Goal: Check status: Check status

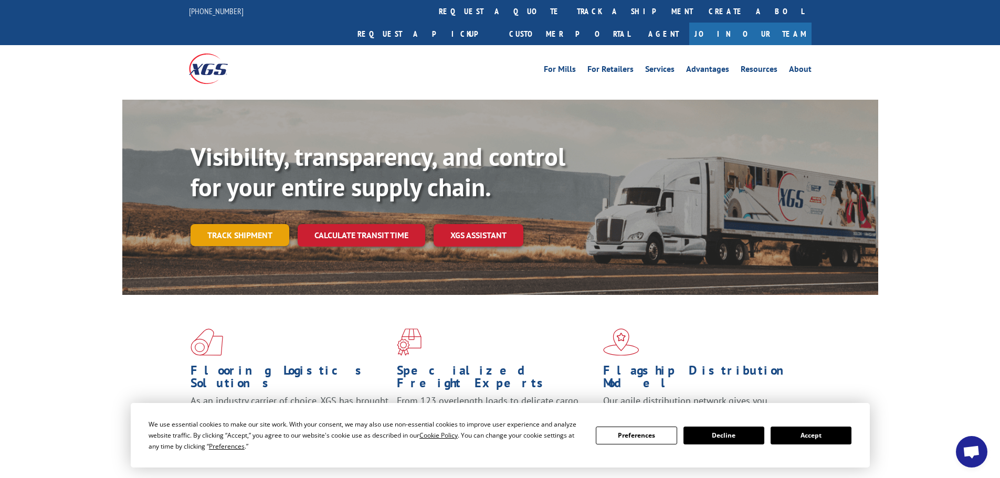
click at [210, 224] on link "Track shipment" at bounding box center [239, 235] width 99 height 22
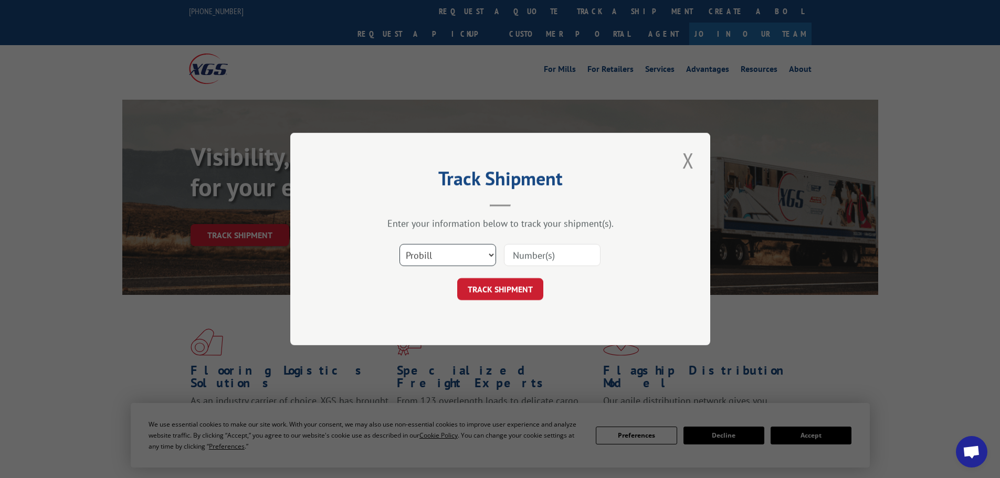
drag, startPoint x: 460, startPoint y: 248, endPoint x: 456, endPoint y: 255, distance: 7.3
click at [459, 248] on select "Select category... Probill BOL PO" at bounding box center [447, 255] width 97 height 22
select select "bol"
click at [399, 244] on select "Select category... Probill BOL PO" at bounding box center [447, 255] width 97 height 22
click at [526, 260] on input at bounding box center [552, 255] width 97 height 22
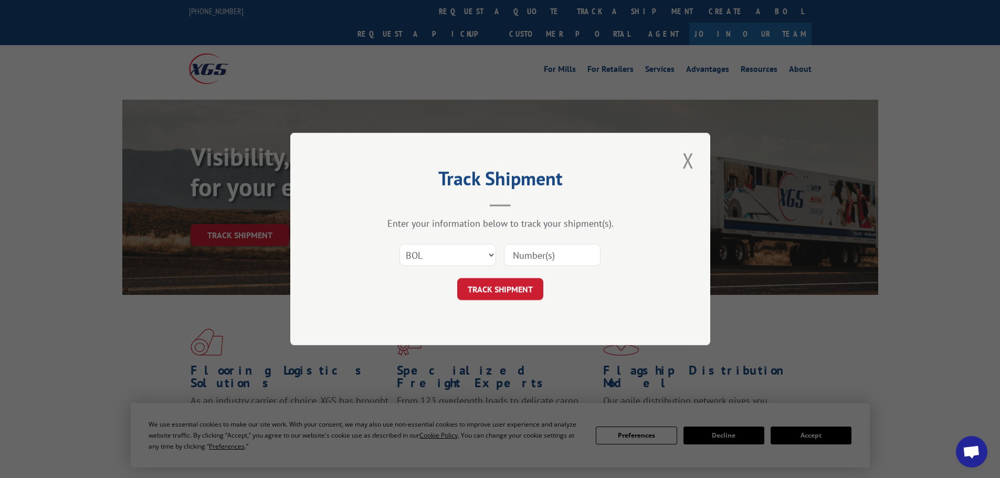
paste input "5952022"
type input "5952022"
click button "TRACK SHIPMENT" at bounding box center [500, 289] width 86 height 22
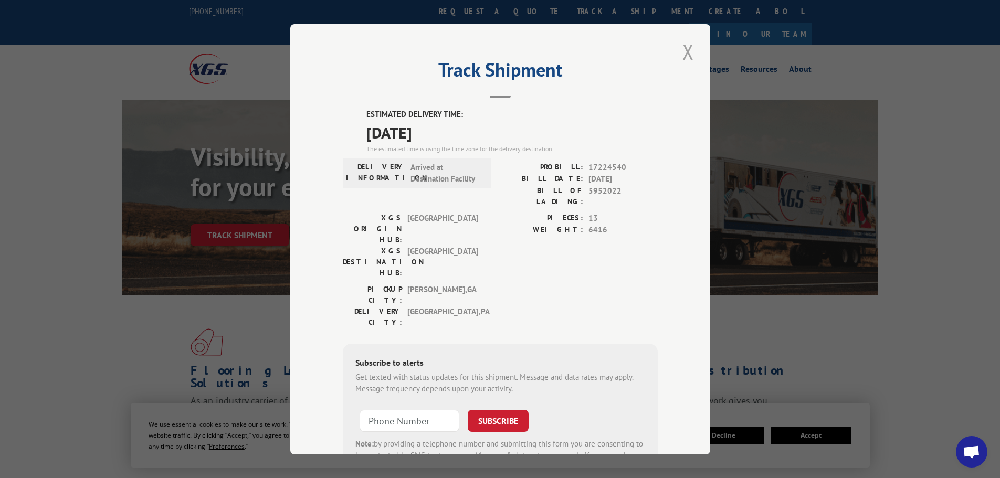
click at [683, 46] on button "Close modal" at bounding box center [688, 51] width 18 height 29
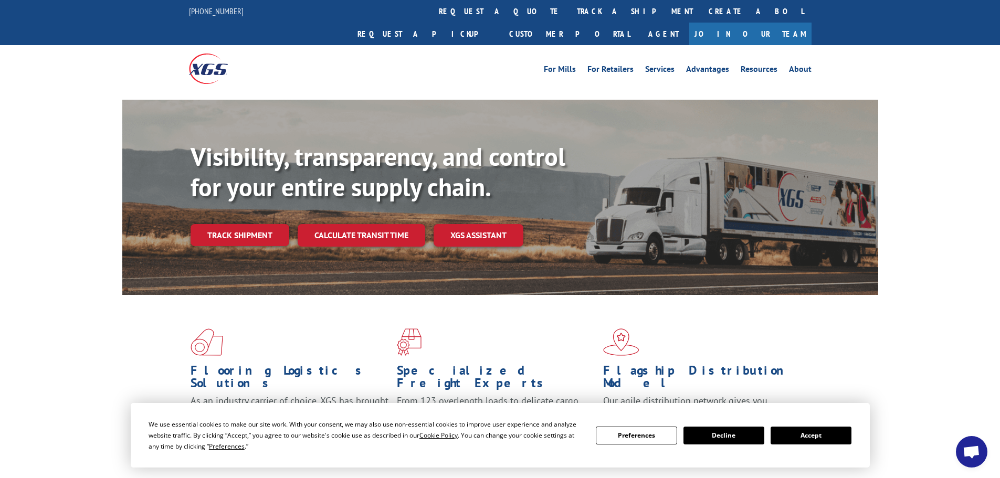
click at [247, 224] on link "Track shipment" at bounding box center [239, 235] width 99 height 22
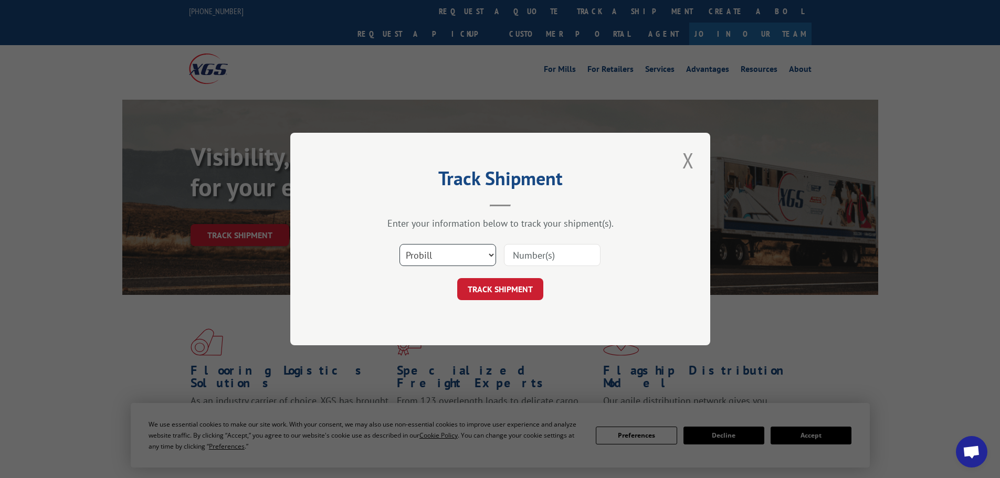
drag, startPoint x: 436, startPoint y: 253, endPoint x: 436, endPoint y: 264, distance: 10.5
click at [436, 256] on select "Select category... Probill BOL PO" at bounding box center [447, 255] width 97 height 22
select select "bol"
click at [399, 244] on select "Select category... Probill BOL PO" at bounding box center [447, 255] width 97 height 22
click at [527, 253] on input at bounding box center [552, 255] width 97 height 22
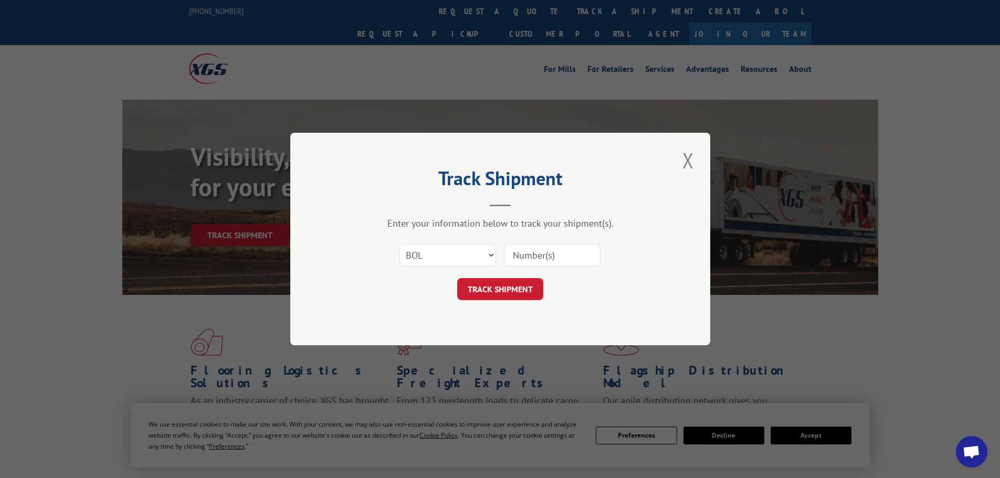
paste input "1144905"
type input "1144905"
click button "TRACK SHIPMENT" at bounding box center [500, 289] width 86 height 22
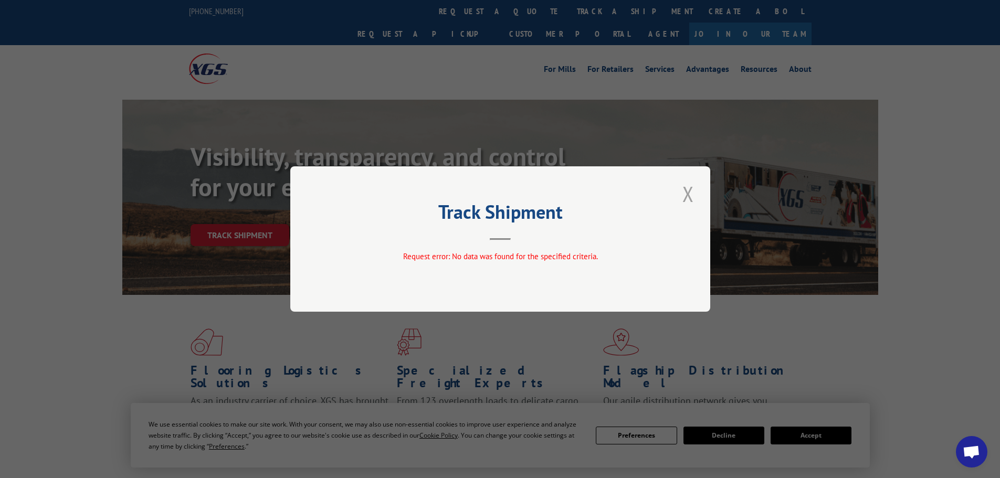
click at [688, 203] on button "Close modal" at bounding box center [688, 193] width 18 height 29
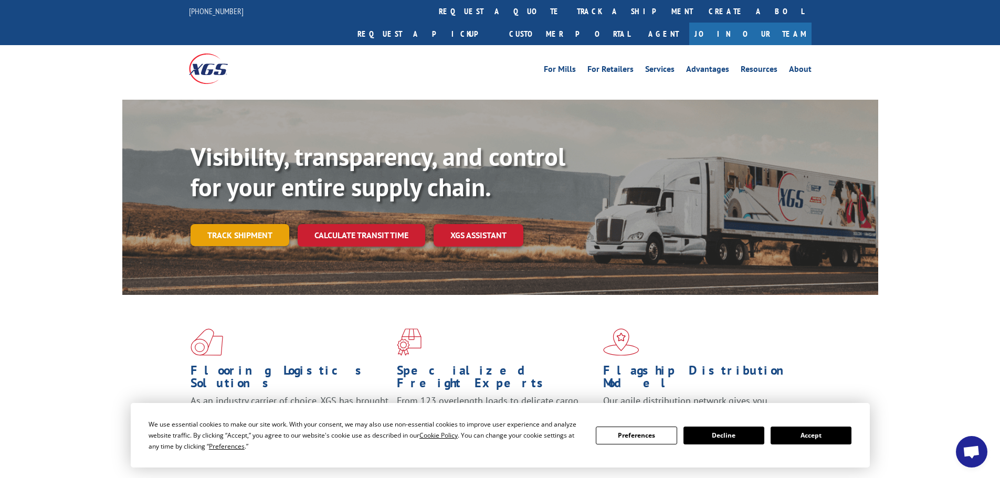
click at [282, 224] on link "Track shipment" at bounding box center [239, 235] width 99 height 22
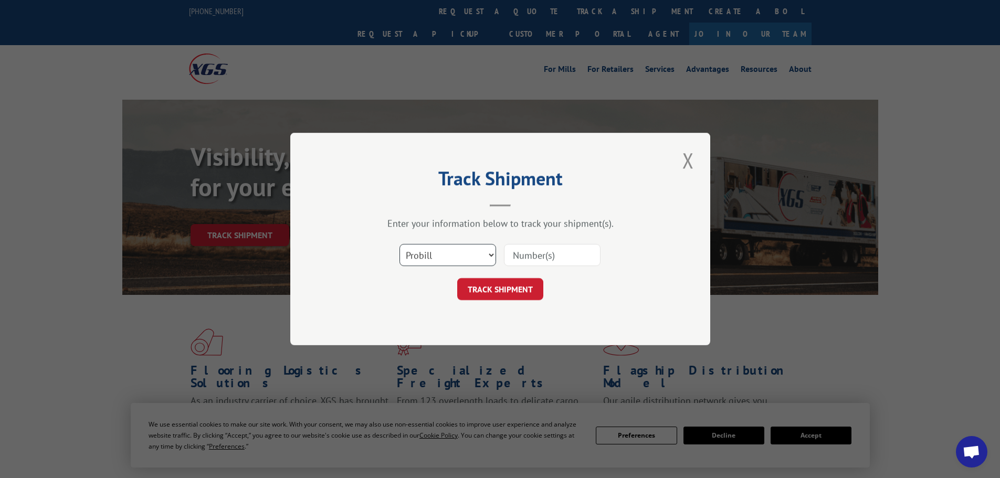
click at [423, 260] on select "Select category... Probill BOL PO" at bounding box center [447, 255] width 97 height 22
select select "bol"
click at [399, 244] on select "Select category... Probill BOL PO" at bounding box center [447, 255] width 97 height 22
click at [520, 253] on input at bounding box center [552, 255] width 97 height 22
paste input "5956758"
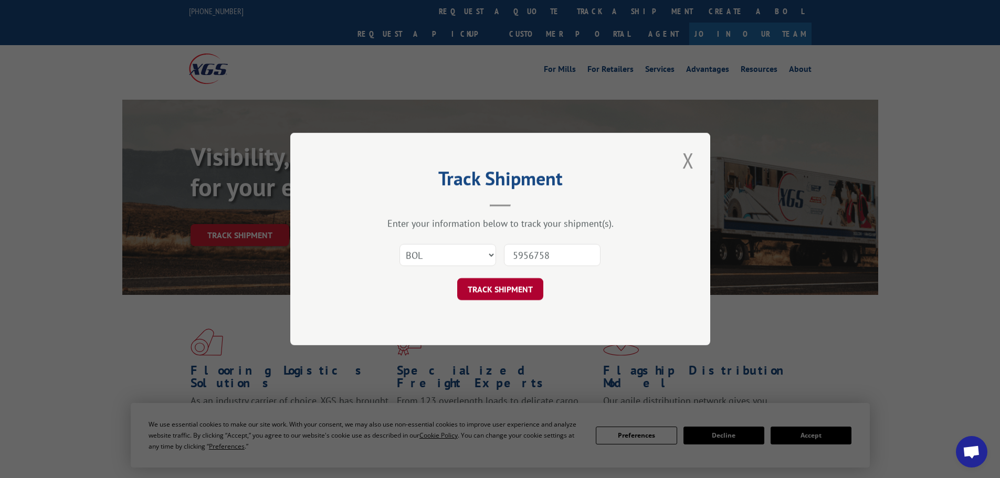
type input "5956758"
click at [480, 293] on button "TRACK SHIPMENT" at bounding box center [500, 289] width 86 height 22
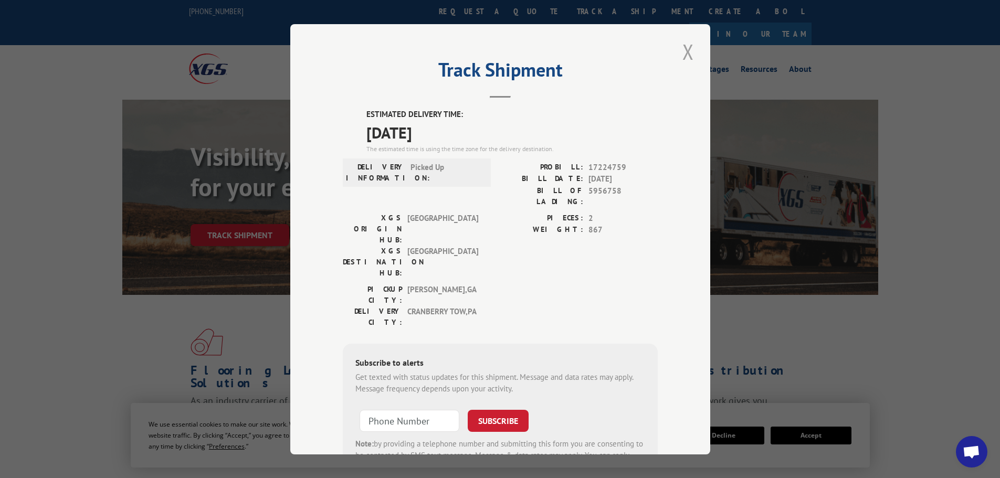
click at [679, 57] on button "Close modal" at bounding box center [688, 51] width 18 height 29
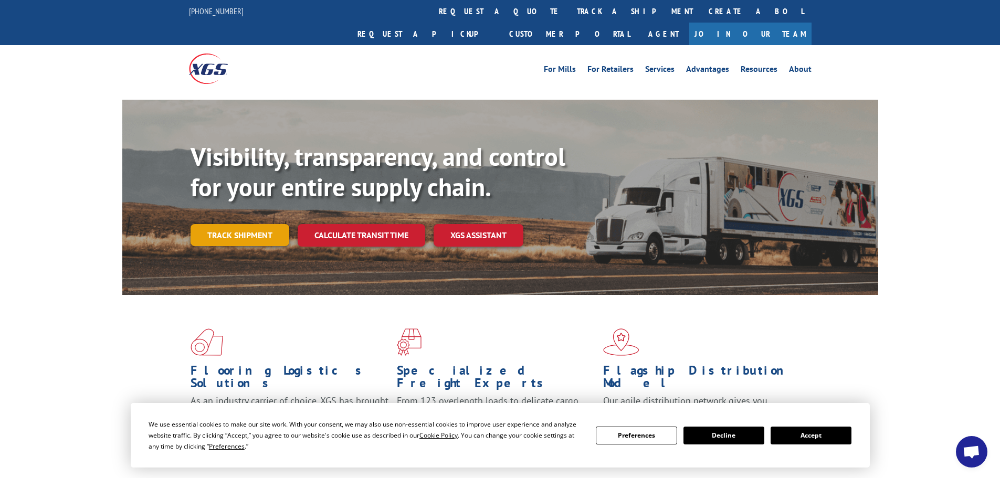
click at [223, 224] on link "Track shipment" at bounding box center [239, 235] width 99 height 22
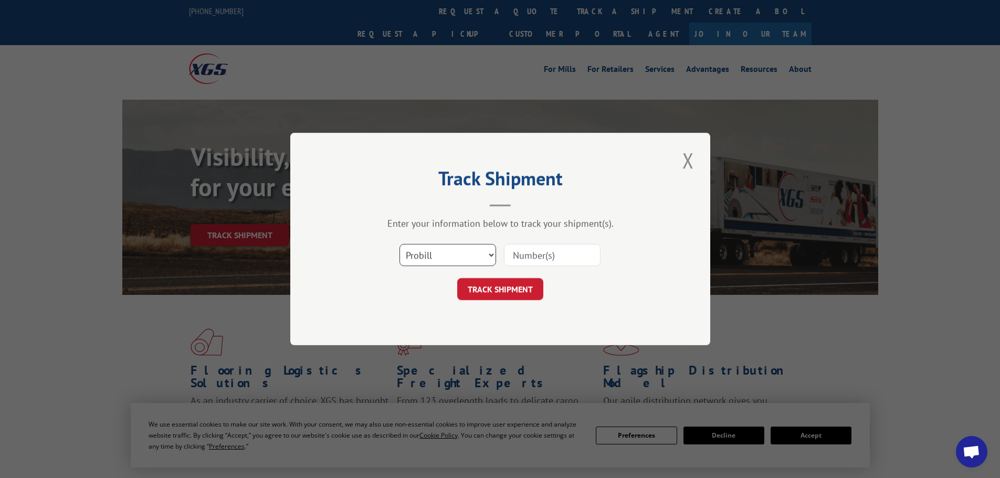
click at [445, 259] on select "Select category... Probill BOL PO" at bounding box center [447, 255] width 97 height 22
select select "bol"
click at [399, 244] on select "Select category... Probill BOL PO" at bounding box center [447, 255] width 97 height 22
click at [532, 261] on input at bounding box center [552, 255] width 97 height 22
paste input "5952022"
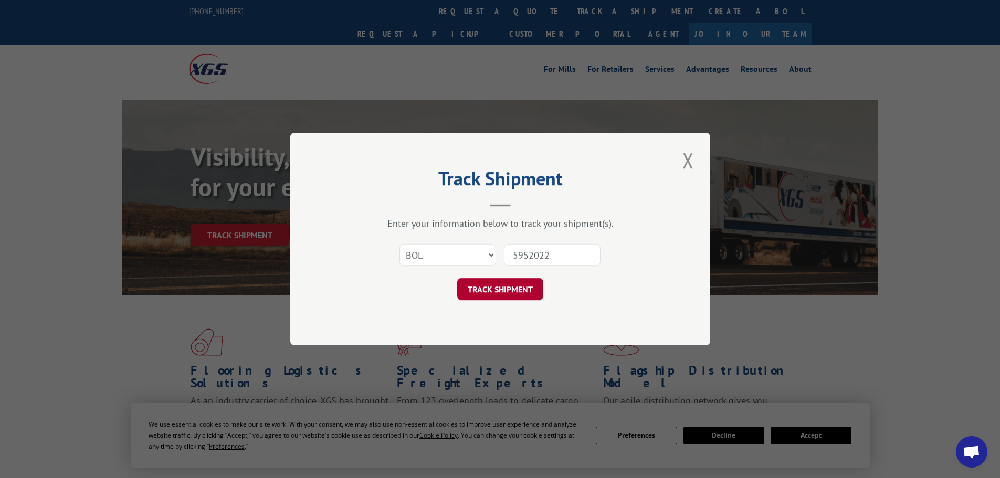
type input "5952022"
click at [481, 284] on button "TRACK SHIPMENT" at bounding box center [500, 289] width 86 height 22
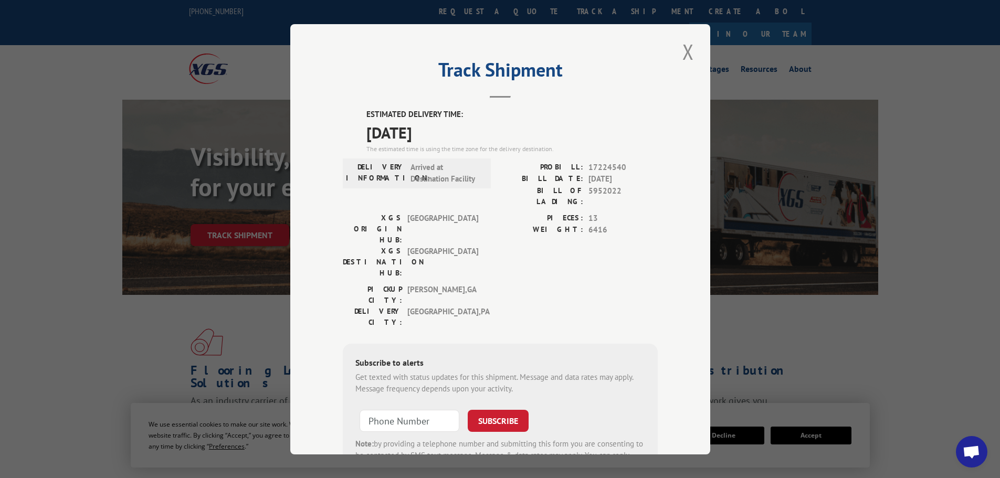
click at [691, 58] on button "Close modal" at bounding box center [688, 51] width 18 height 29
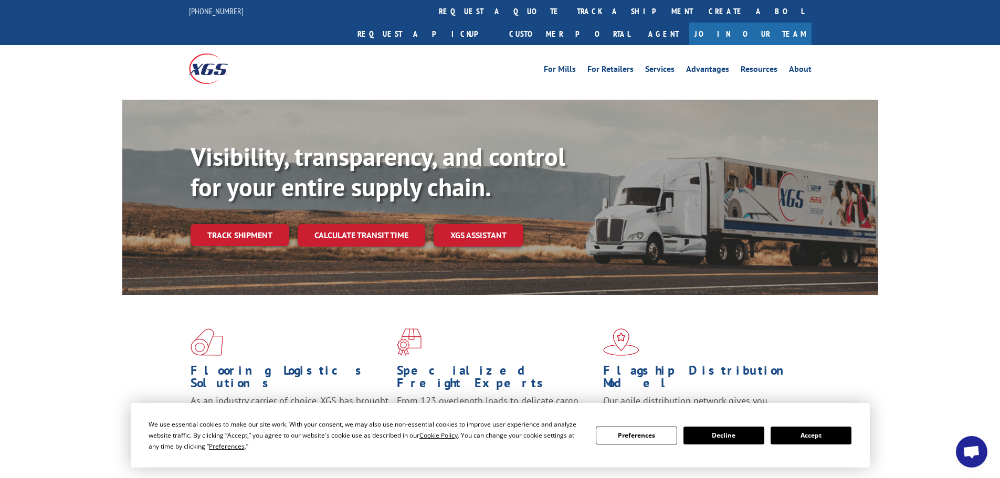
click at [270, 224] on link "Track shipment" at bounding box center [239, 235] width 99 height 22
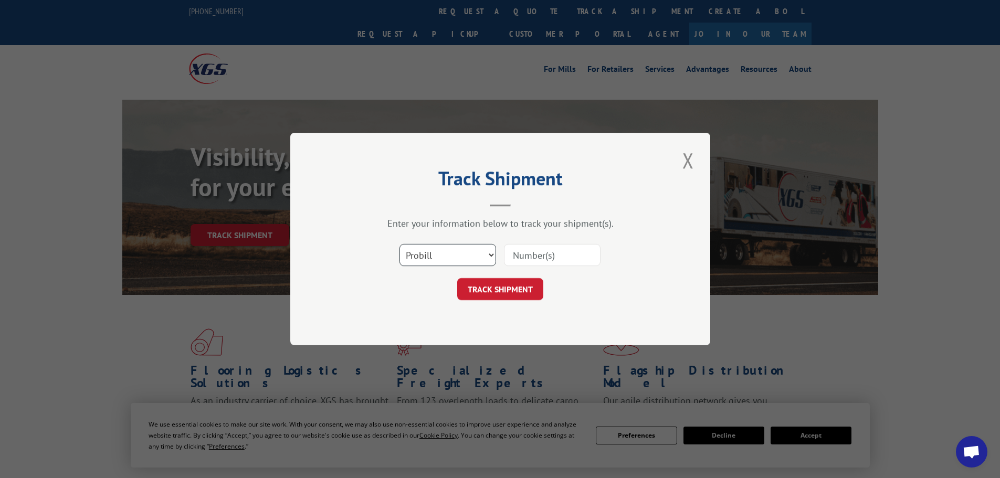
drag, startPoint x: 444, startPoint y: 253, endPoint x: 437, endPoint y: 261, distance: 10.4
click at [440, 257] on select "Select category... Probill BOL PO" at bounding box center [447, 255] width 97 height 22
select select "bol"
click at [399, 244] on select "Select category... Probill BOL PO" at bounding box center [447, 255] width 97 height 22
drag, startPoint x: 537, startPoint y: 259, endPoint x: 534, endPoint y: 254, distance: 5.4
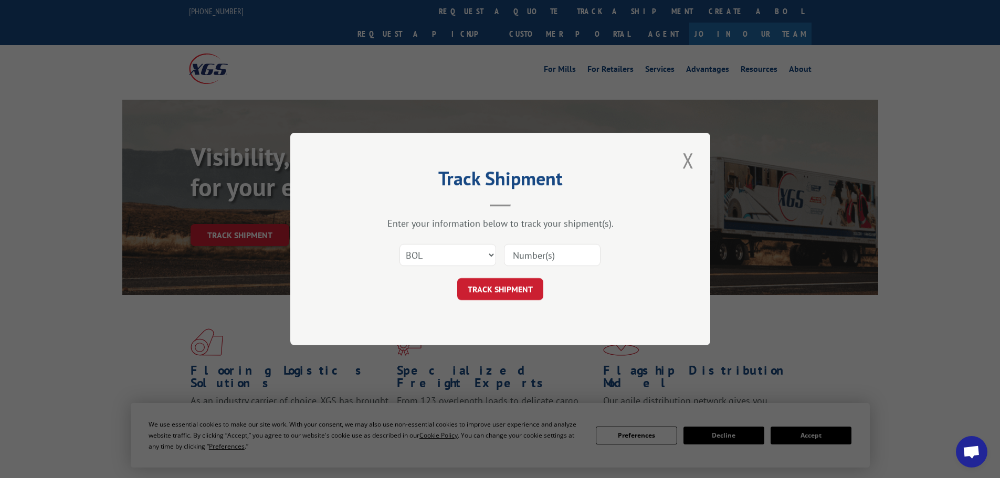
click at [536, 257] on input at bounding box center [552, 255] width 97 height 22
paste input "4893340"
type input "4893340"
click button "TRACK SHIPMENT" at bounding box center [500, 289] width 86 height 22
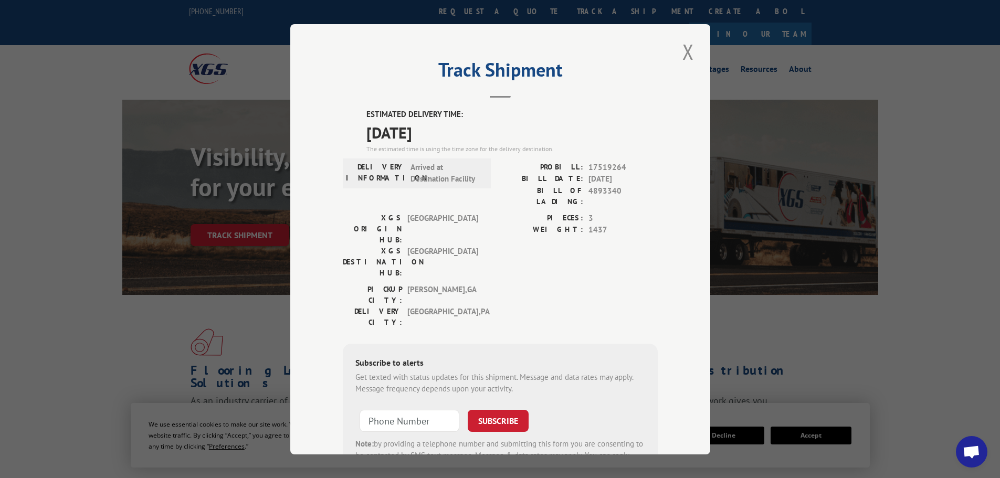
click at [693, 55] on div "Track Shipment ESTIMATED DELIVERY TIME: [DATE] The estimated time is using the …" at bounding box center [500, 239] width 420 height 430
click at [675, 51] on div "Track Shipment ESTIMATED DELIVERY TIME: [DATE] The estimated time is using the …" at bounding box center [500, 239] width 420 height 430
click at [681, 50] on button "Close modal" at bounding box center [688, 51] width 18 height 29
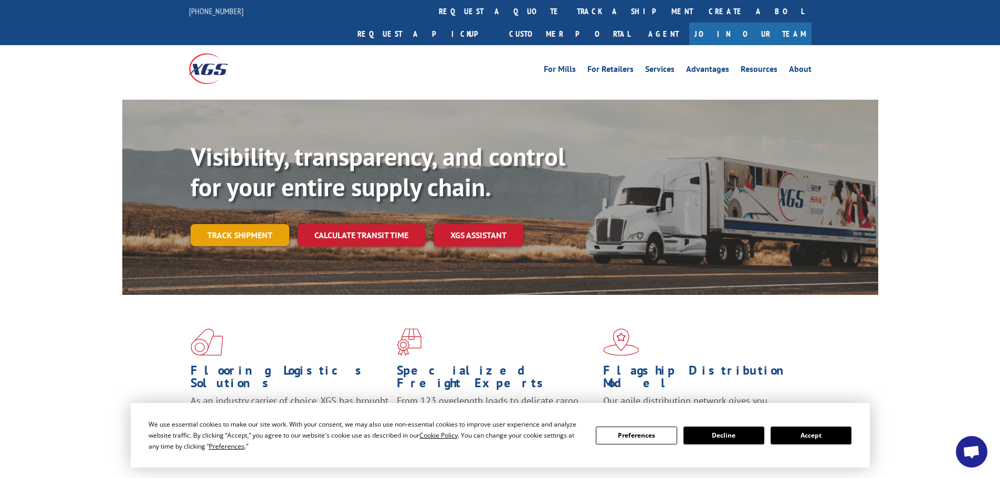
click at [235, 224] on link "Track shipment" at bounding box center [239, 235] width 99 height 22
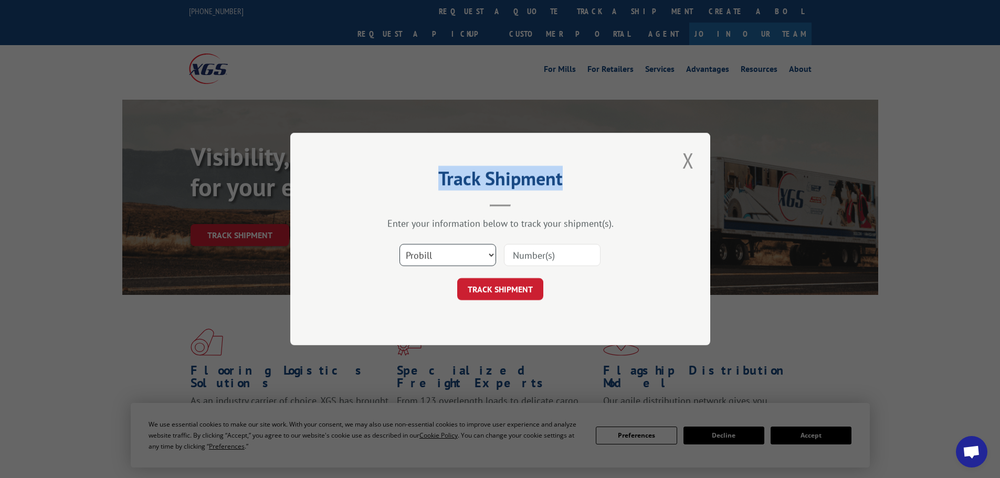
drag, startPoint x: 435, startPoint y: 259, endPoint x: 433, endPoint y: 264, distance: 5.5
click at [434, 262] on select "Select category... Probill BOL PO" at bounding box center [447, 255] width 97 height 22
select select "bol"
click at [399, 244] on select "Select category... Probill BOL PO" at bounding box center [447, 255] width 97 height 22
click at [525, 260] on input at bounding box center [552, 255] width 97 height 22
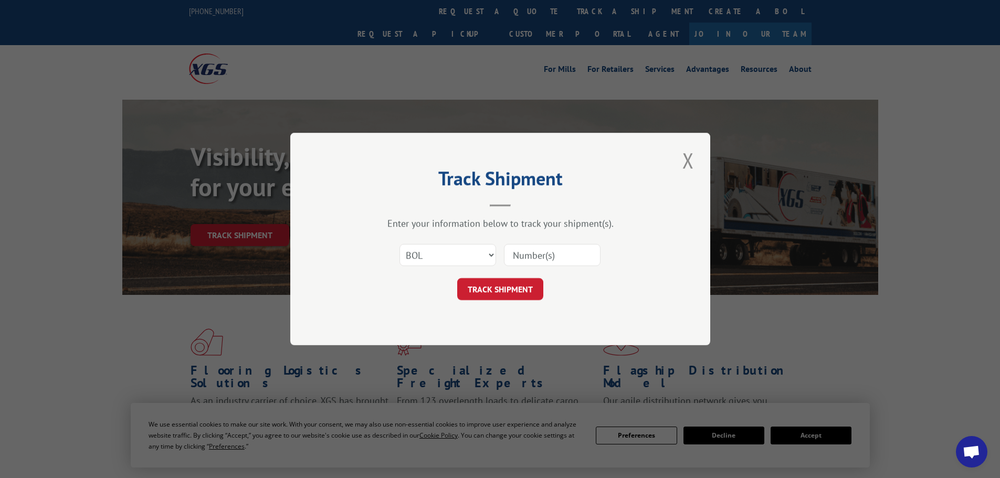
paste input "5951579"
type input "5951579"
click at [496, 292] on button "TRACK SHIPMENT" at bounding box center [500, 289] width 86 height 22
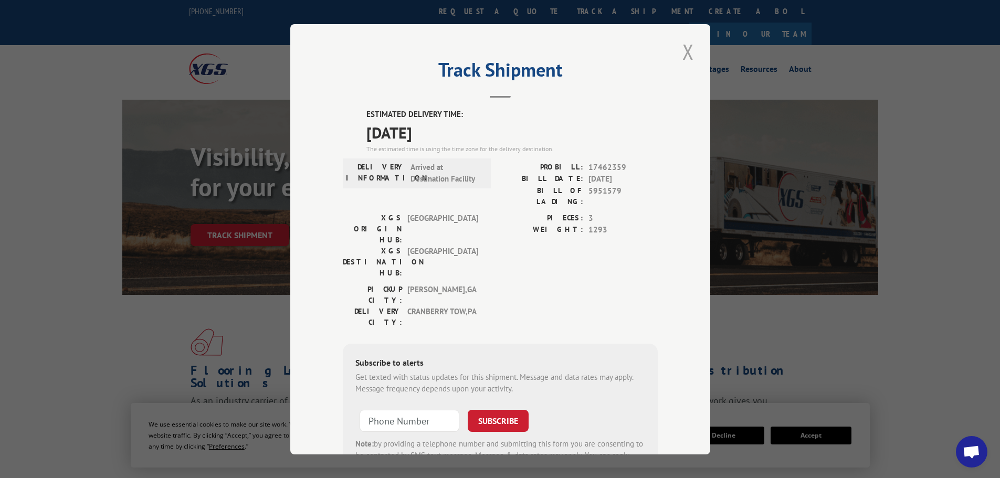
click at [684, 44] on button "Close modal" at bounding box center [688, 51] width 18 height 29
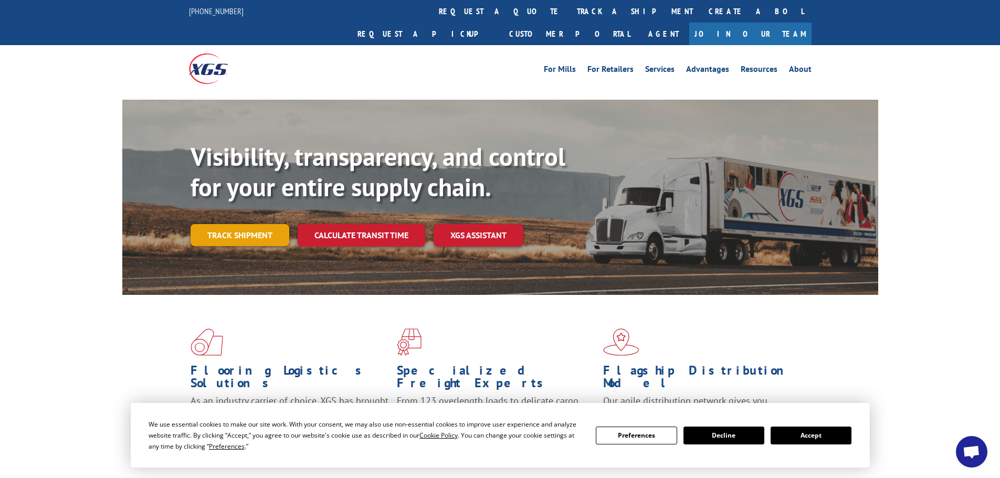
click at [254, 224] on link "Track shipment" at bounding box center [239, 235] width 99 height 22
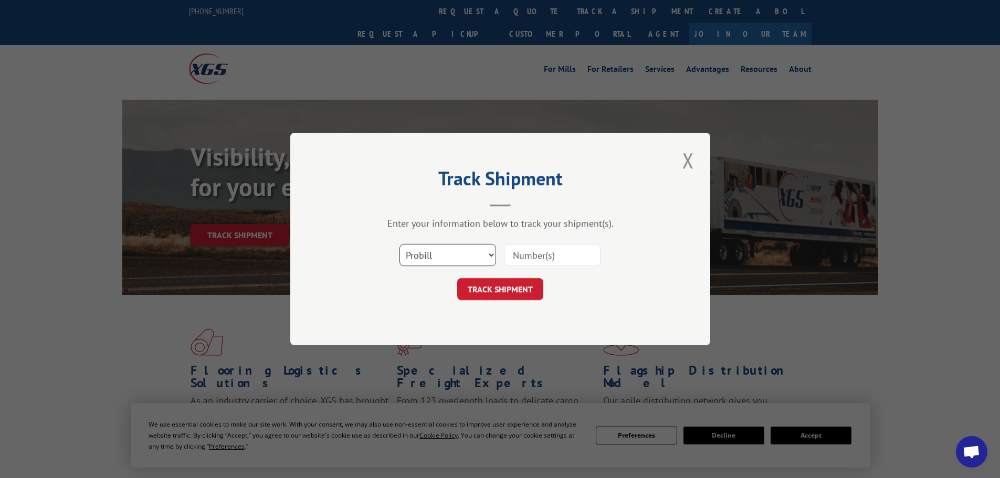
drag, startPoint x: 430, startPoint y: 255, endPoint x: 425, endPoint y: 266, distance: 12.0
click at [429, 257] on select "Select category... Probill BOL PO" at bounding box center [447, 255] width 97 height 22
select select "bol"
click at [399, 244] on select "Select category... Probill BOL PO" at bounding box center [447, 255] width 97 height 22
click at [530, 257] on input at bounding box center [552, 255] width 97 height 22
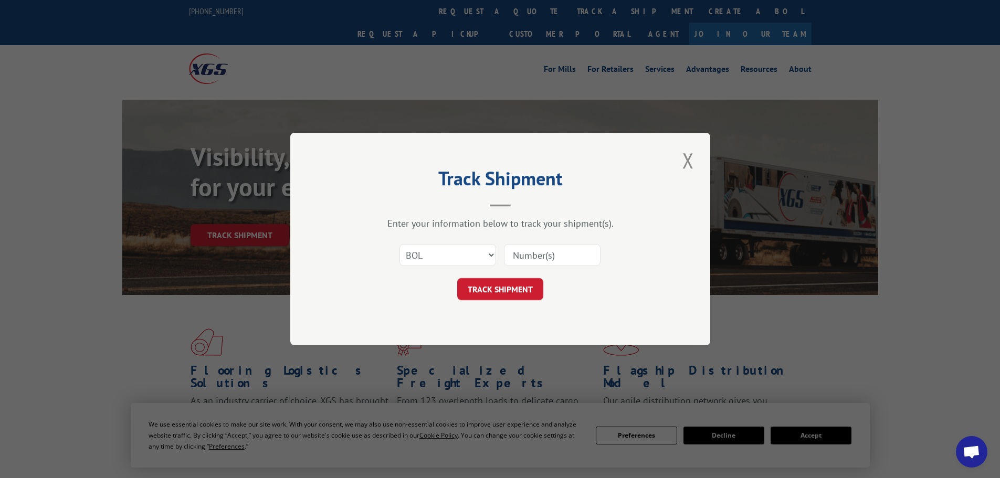
paste input "4880086"
type input "4880086"
click at [496, 292] on button "TRACK SHIPMENT" at bounding box center [500, 289] width 86 height 22
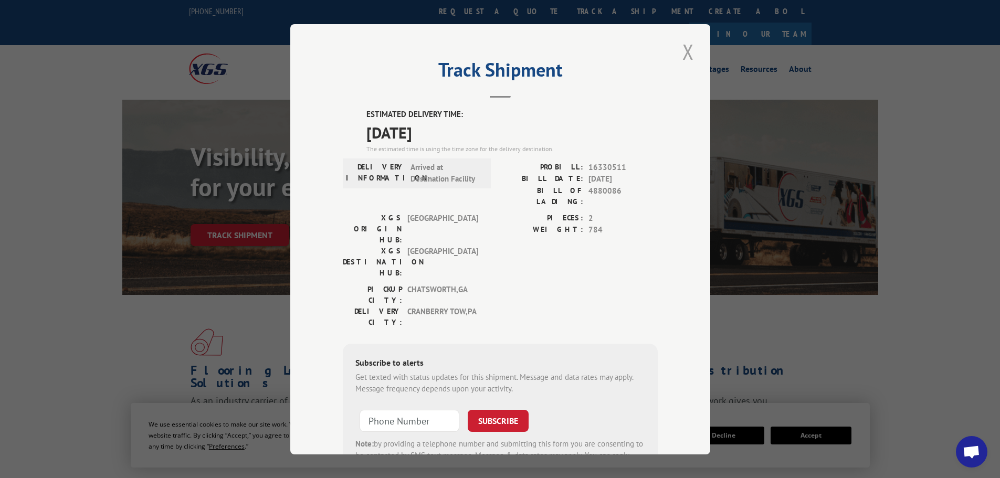
click at [679, 50] on button "Close modal" at bounding box center [688, 51] width 18 height 29
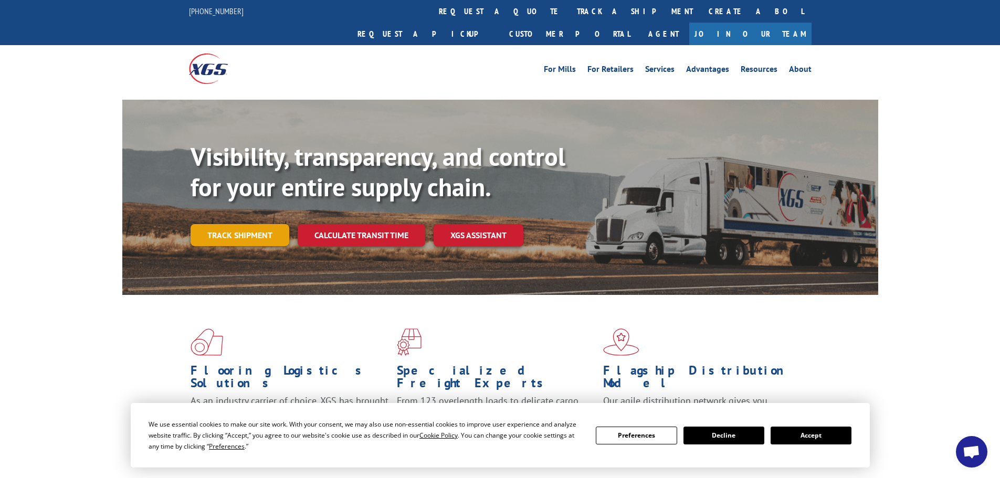
click at [235, 224] on link "Track shipment" at bounding box center [239, 235] width 99 height 22
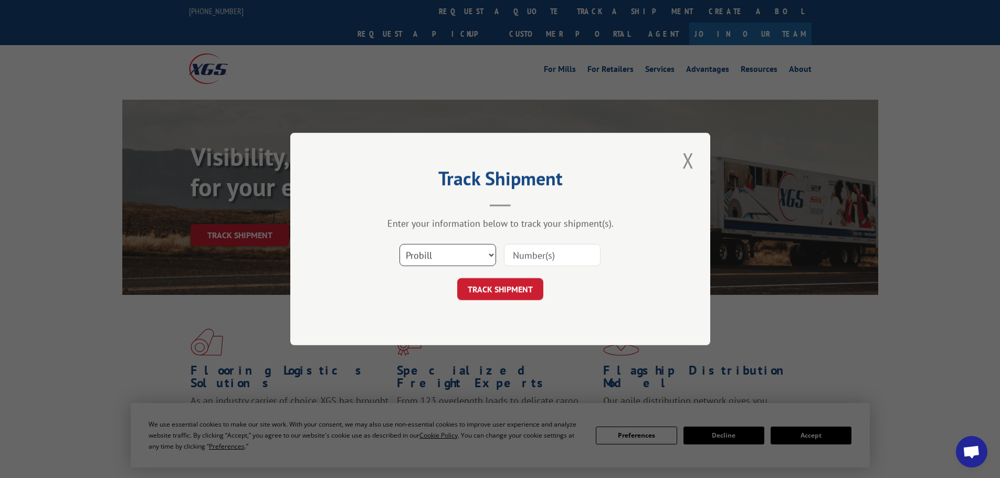
drag, startPoint x: 434, startPoint y: 250, endPoint x: 433, endPoint y: 264, distance: 14.7
click at [434, 259] on select "Select category... Probill BOL PO" at bounding box center [447, 255] width 97 height 22
select select "bol"
click at [399, 244] on select "Select category... Probill BOL PO" at bounding box center [447, 255] width 97 height 22
click at [535, 258] on input at bounding box center [552, 255] width 97 height 22
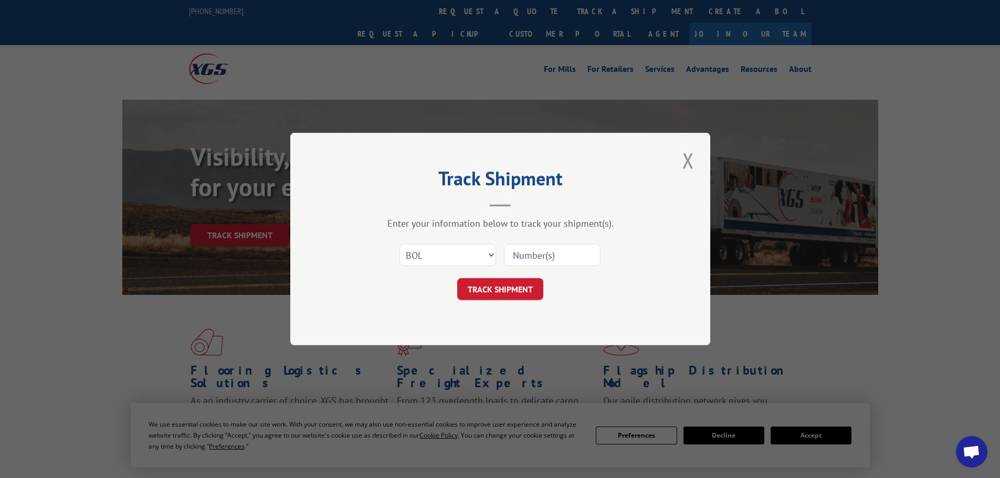
paste input "5953971"
type input "5953971"
click at [495, 294] on button "TRACK SHIPMENT" at bounding box center [500, 289] width 86 height 22
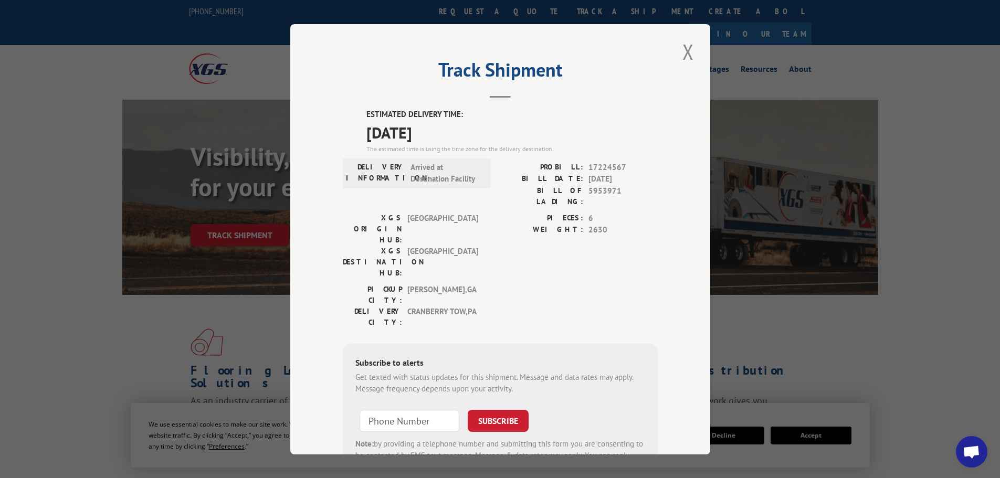
drag, startPoint x: 684, startPoint y: 52, endPoint x: 772, endPoint y: 7, distance: 99.8
click at [685, 51] on button "Close modal" at bounding box center [688, 51] width 18 height 29
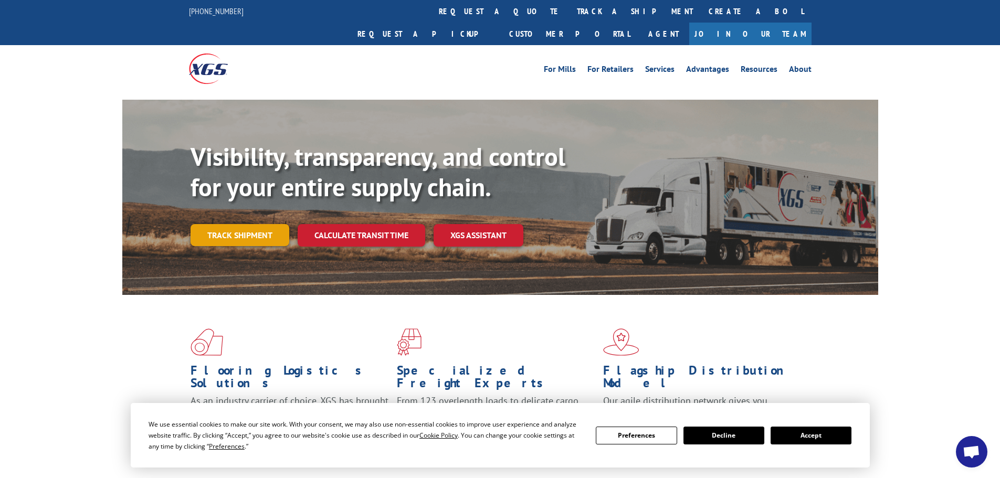
click at [251, 224] on link "Track shipment" at bounding box center [239, 235] width 99 height 22
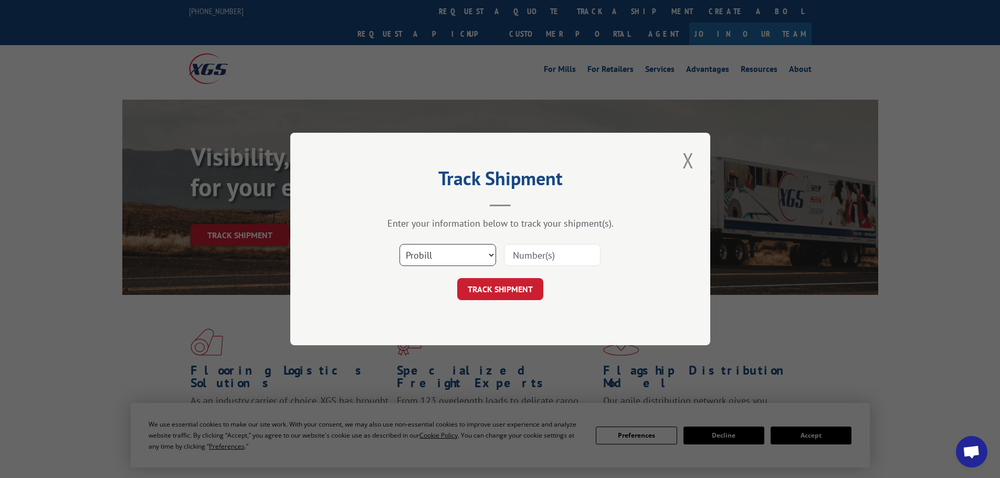
click at [449, 258] on select "Select category... Probill BOL PO" at bounding box center [447, 255] width 97 height 22
select select "bol"
click at [399, 244] on select "Select category... Probill BOL PO" at bounding box center [447, 255] width 97 height 22
click at [531, 253] on input at bounding box center [552, 255] width 97 height 22
paste input "1037445"
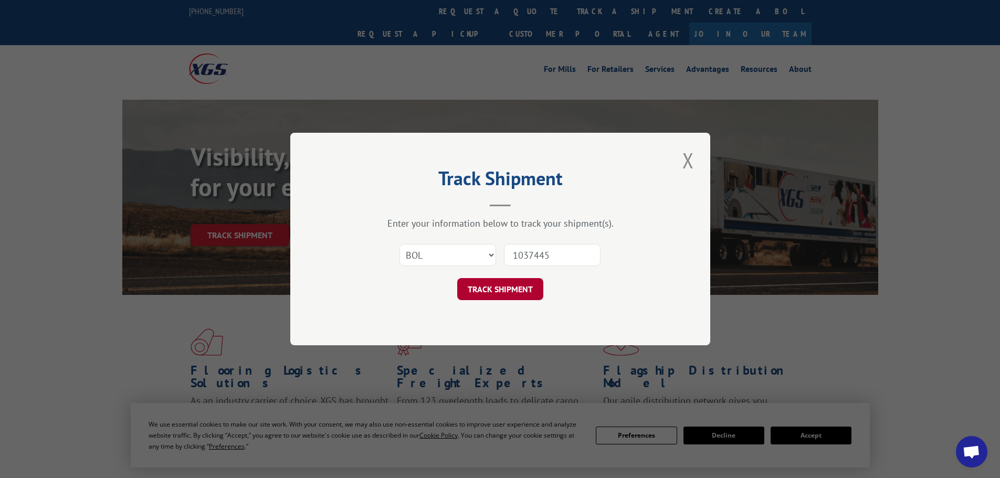
type input "1037445"
click at [485, 290] on button "TRACK SHIPMENT" at bounding box center [500, 289] width 86 height 22
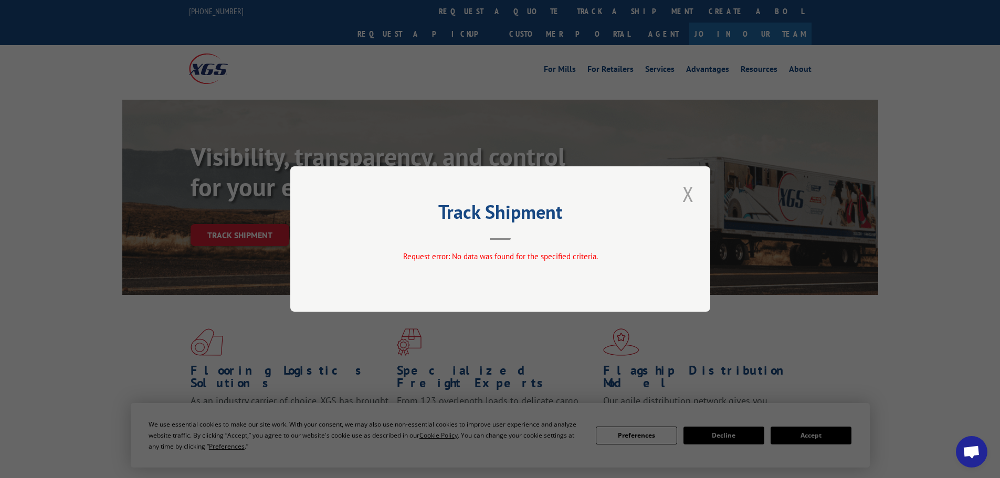
click at [689, 188] on button "Close modal" at bounding box center [688, 193] width 18 height 29
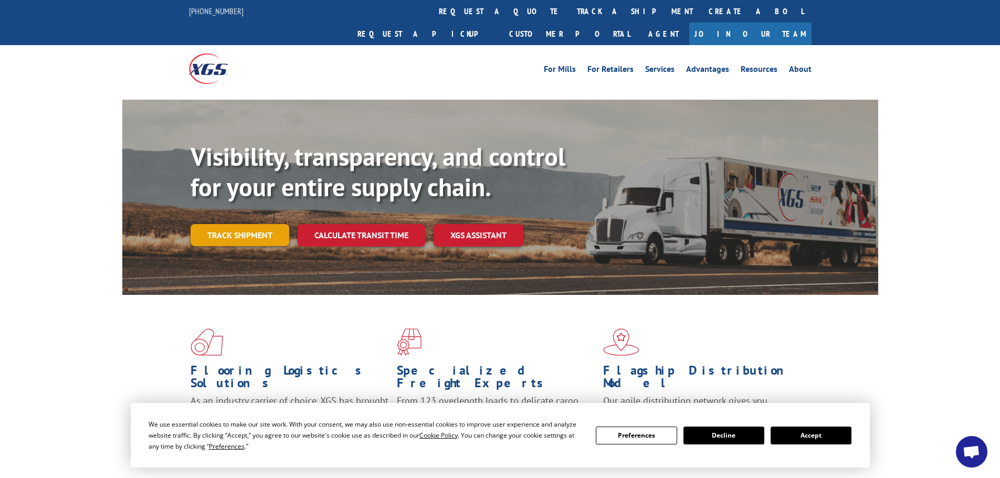
click at [269, 224] on link "Track shipment" at bounding box center [239, 235] width 99 height 22
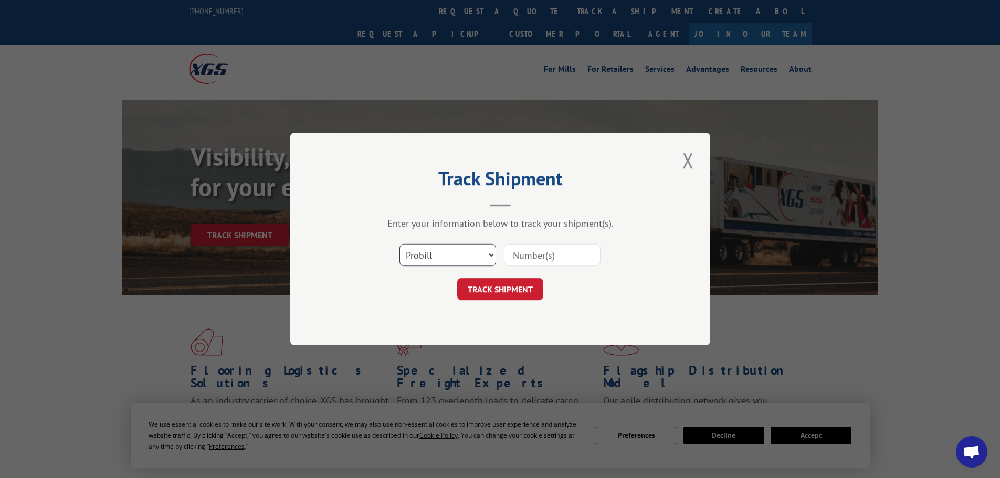
click at [435, 246] on select "Select category... Probill BOL PO" at bounding box center [447, 255] width 97 height 22
select select "bol"
click at [399, 244] on select "Select category... Probill BOL PO" at bounding box center [447, 255] width 97 height 22
click at [573, 254] on input at bounding box center [552, 255] width 97 height 22
paste input "4888167"
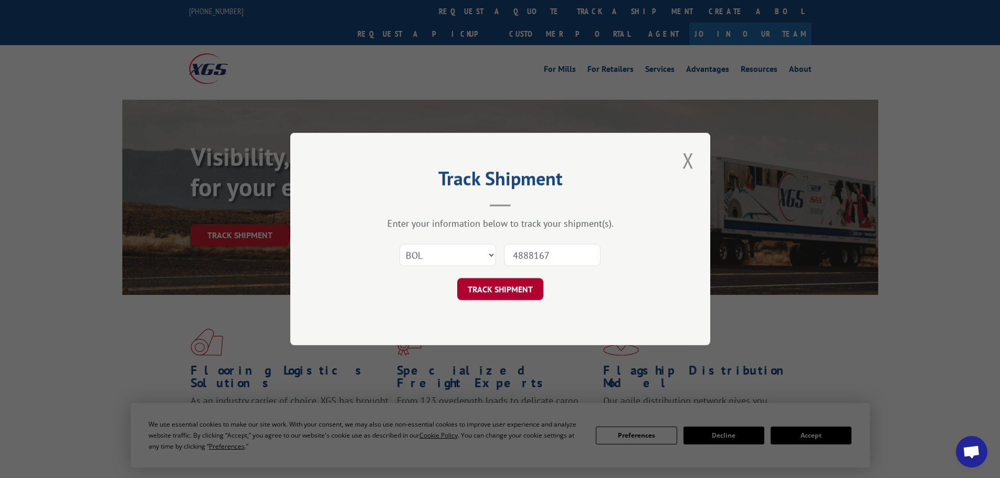
type input "4888167"
click at [483, 290] on button "TRACK SHIPMENT" at bounding box center [500, 289] width 86 height 22
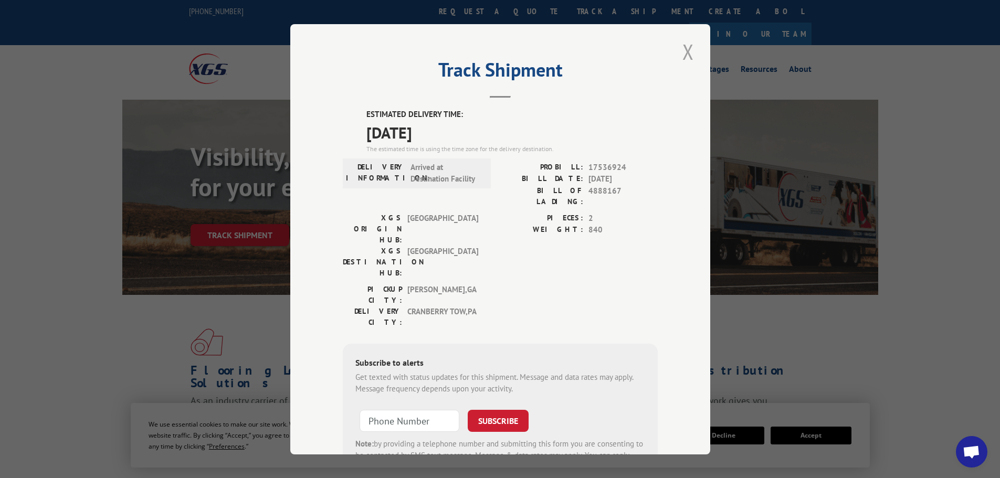
drag, startPoint x: 689, startPoint y: 51, endPoint x: 713, endPoint y: 34, distance: 29.3
click at [689, 51] on button "Close modal" at bounding box center [688, 51] width 18 height 29
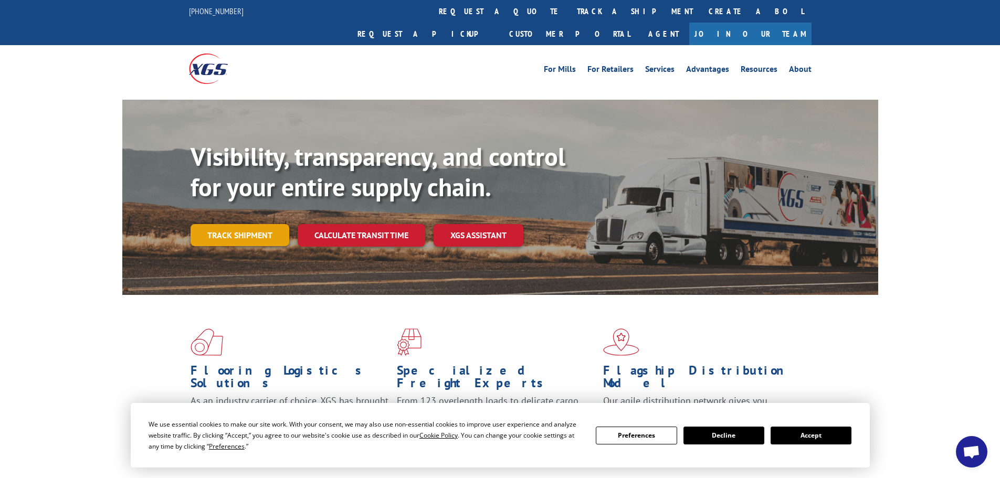
click at [218, 224] on link "Track shipment" at bounding box center [239, 235] width 99 height 22
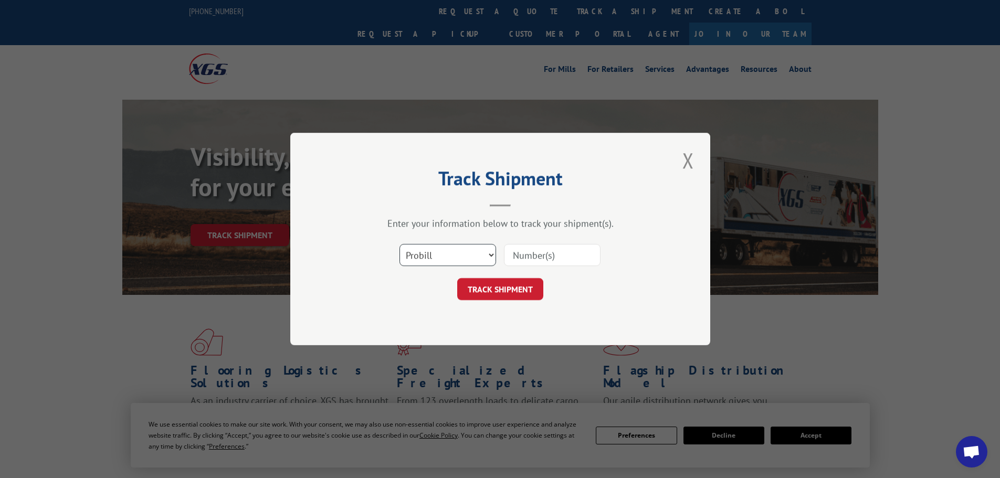
click at [421, 264] on select "Select category... Probill BOL PO" at bounding box center [447, 255] width 97 height 22
select select "bol"
click at [399, 244] on select "Select category... Probill BOL PO" at bounding box center [447, 255] width 97 height 22
click at [536, 261] on input at bounding box center [552, 255] width 97 height 22
paste input "423945"
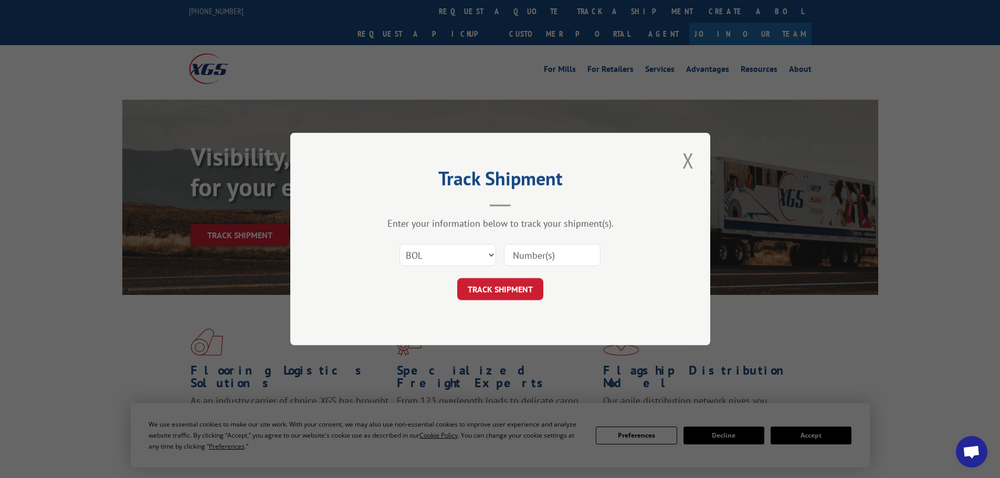
type input "423945"
click button "TRACK SHIPMENT" at bounding box center [500, 289] width 86 height 22
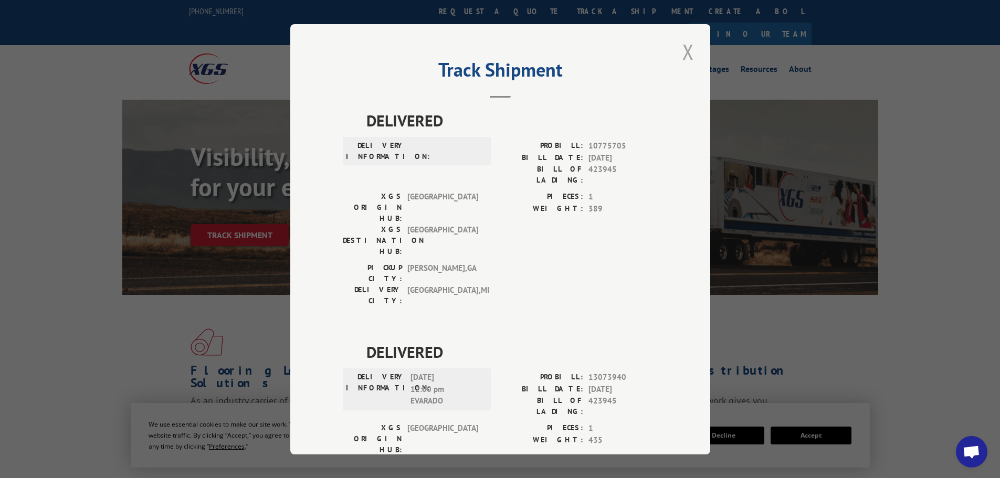
click at [685, 50] on button "Close modal" at bounding box center [688, 51] width 18 height 29
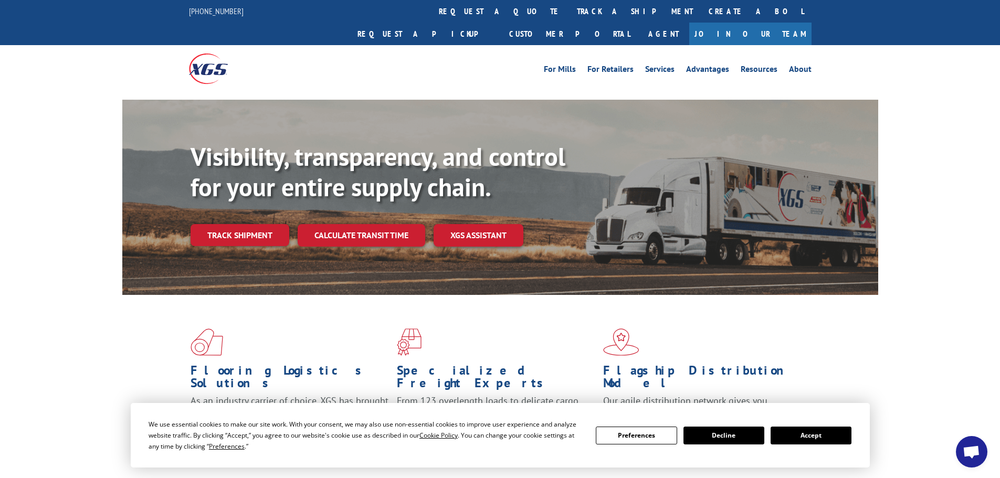
click at [232, 227] on div "Visibility, transparency, and control for your entire supply chain. Track shipm…" at bounding box center [533, 215] width 687 height 146
click at [242, 224] on link "Track shipment" at bounding box center [239, 235] width 99 height 22
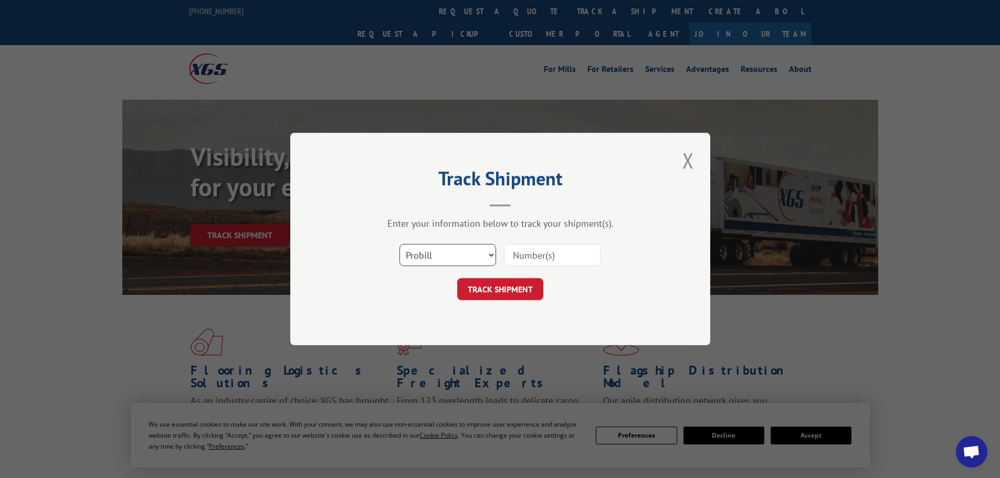
click at [461, 261] on select "Select category... Probill BOL PO" at bounding box center [447, 255] width 97 height 22
select select "bol"
click at [399, 244] on select "Select category... Probill BOL PO" at bounding box center [447, 255] width 97 height 22
click at [524, 264] on input at bounding box center [552, 255] width 97 height 22
paste input "425185"
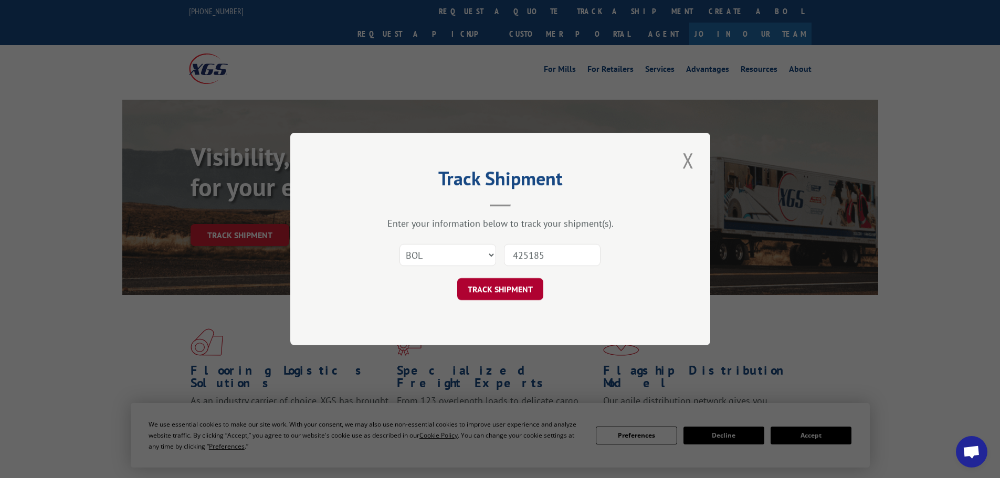
type input "425185"
click at [506, 286] on button "TRACK SHIPMENT" at bounding box center [500, 289] width 86 height 22
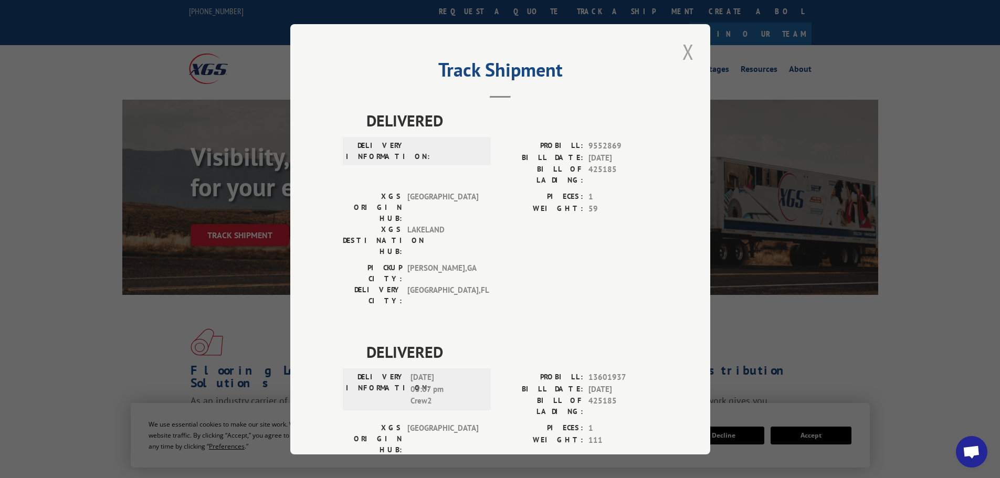
click at [690, 54] on button "Close modal" at bounding box center [688, 51] width 18 height 29
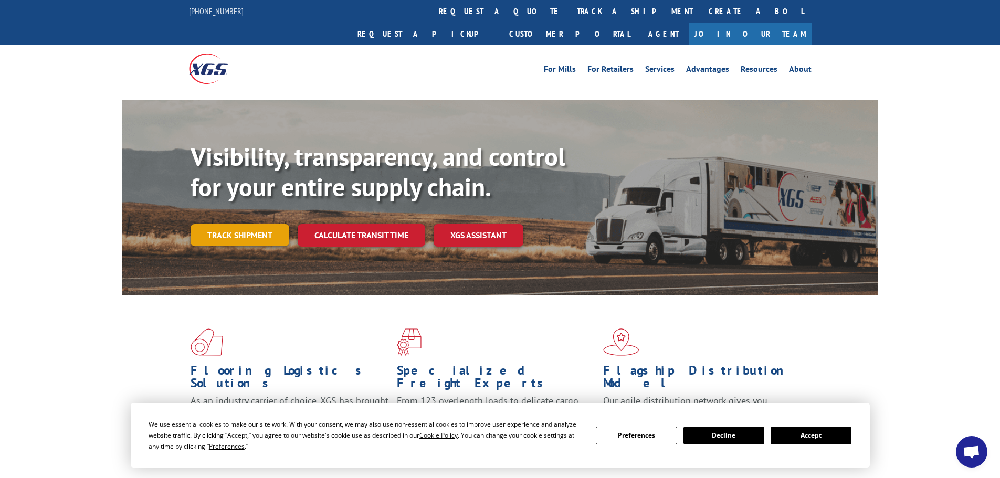
click at [220, 224] on link "Track shipment" at bounding box center [239, 235] width 99 height 22
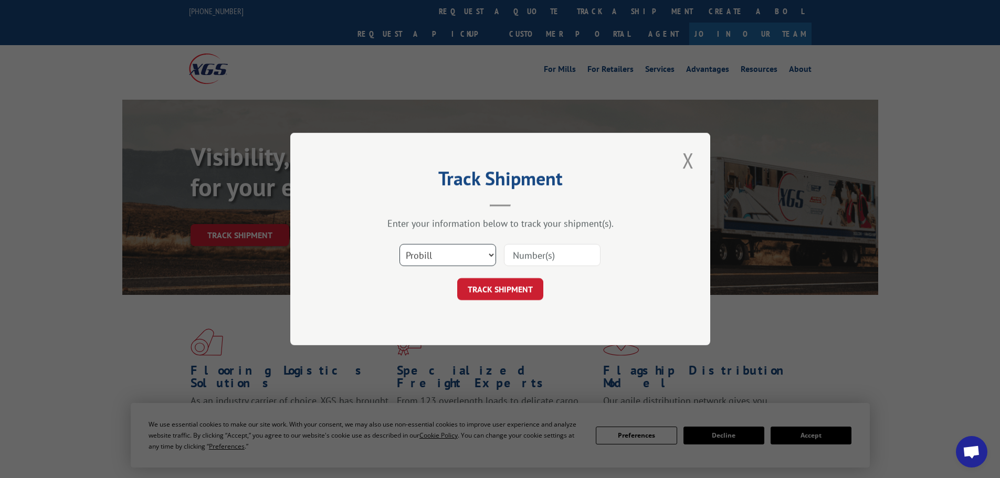
drag, startPoint x: 428, startPoint y: 257, endPoint x: 425, endPoint y: 264, distance: 7.7
click at [428, 258] on select "Select category... Probill BOL PO" at bounding box center [447, 255] width 97 height 22
select select "bol"
click at [399, 244] on select "Select category... Probill BOL PO" at bounding box center [447, 255] width 97 height 22
click at [544, 259] on input at bounding box center [552, 255] width 97 height 22
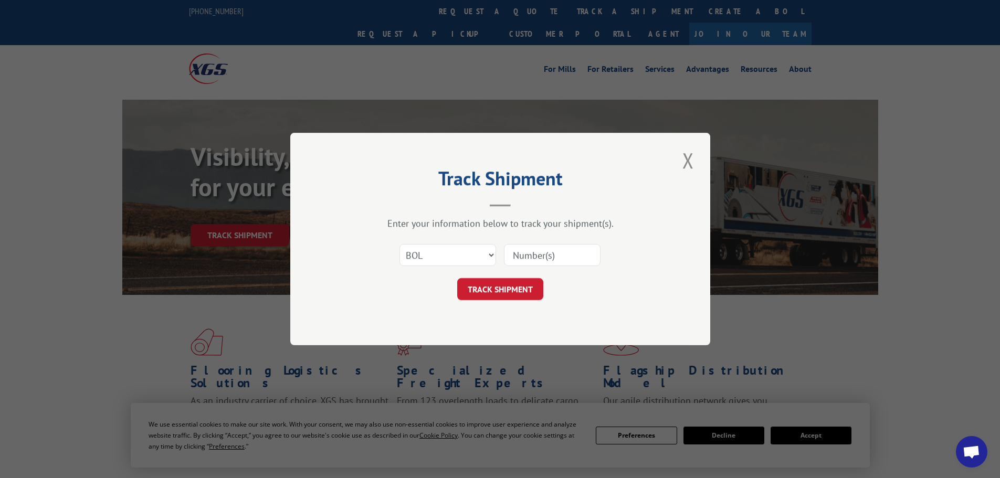
paste input "421267"
type input "421267"
click at [501, 288] on button "TRACK SHIPMENT" at bounding box center [500, 289] width 86 height 22
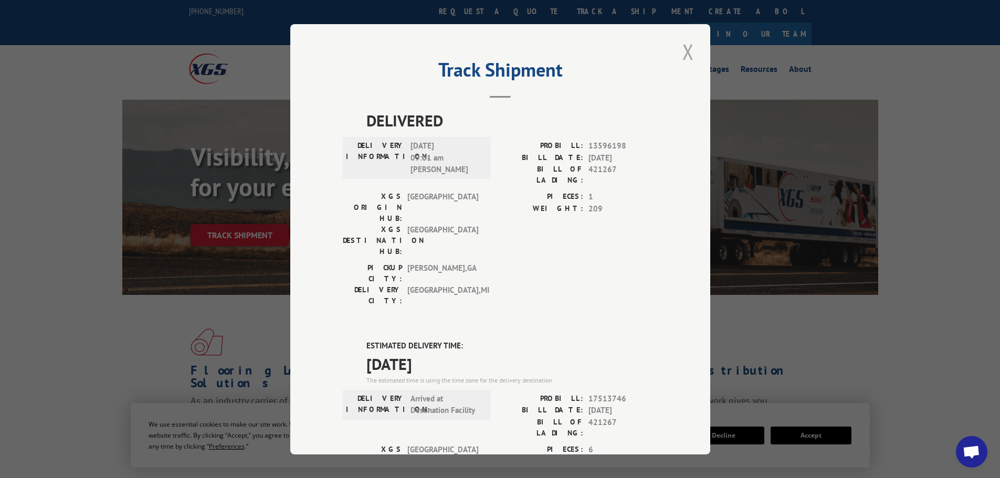
click at [683, 49] on button "Close modal" at bounding box center [688, 51] width 18 height 29
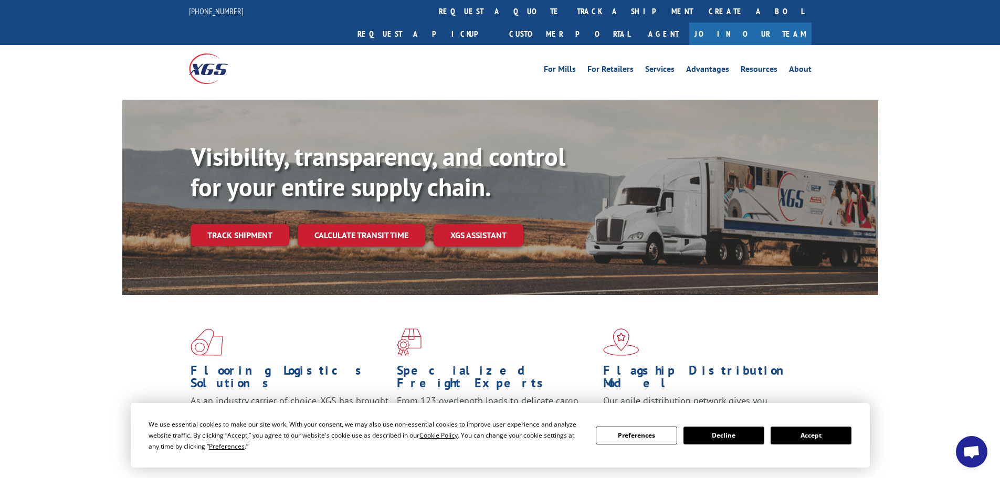
click at [259, 224] on link "Track shipment" at bounding box center [239, 235] width 99 height 22
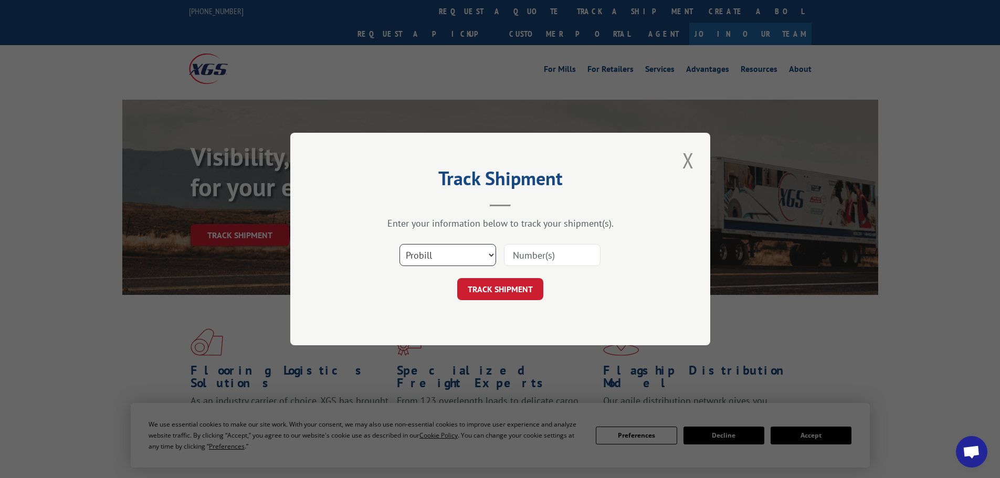
click at [424, 259] on select "Select category... Probill BOL PO" at bounding box center [447, 255] width 97 height 22
select select "bol"
click at [399, 244] on select "Select category... Probill BOL PO" at bounding box center [447, 255] width 97 height 22
click at [569, 253] on input at bounding box center [552, 255] width 97 height 22
paste input "983484"
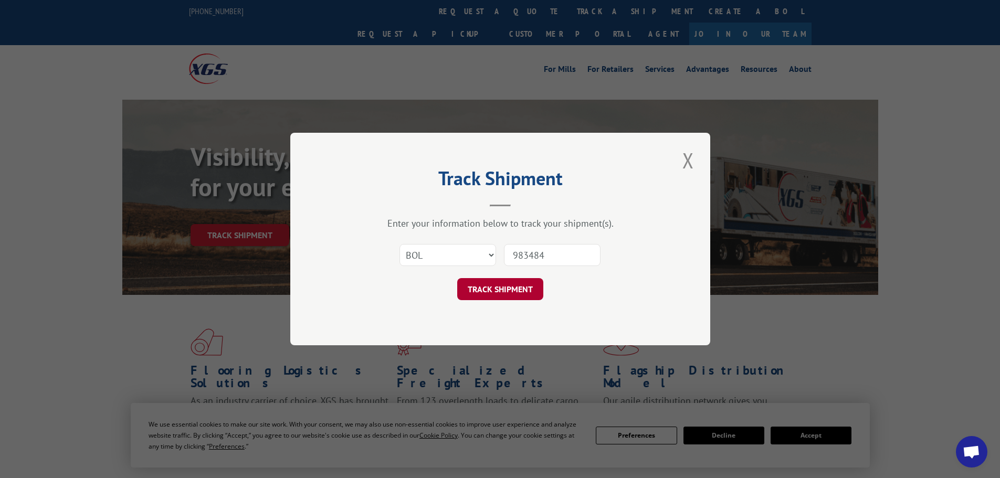
type input "983484"
click at [501, 289] on button "TRACK SHIPMENT" at bounding box center [500, 289] width 86 height 22
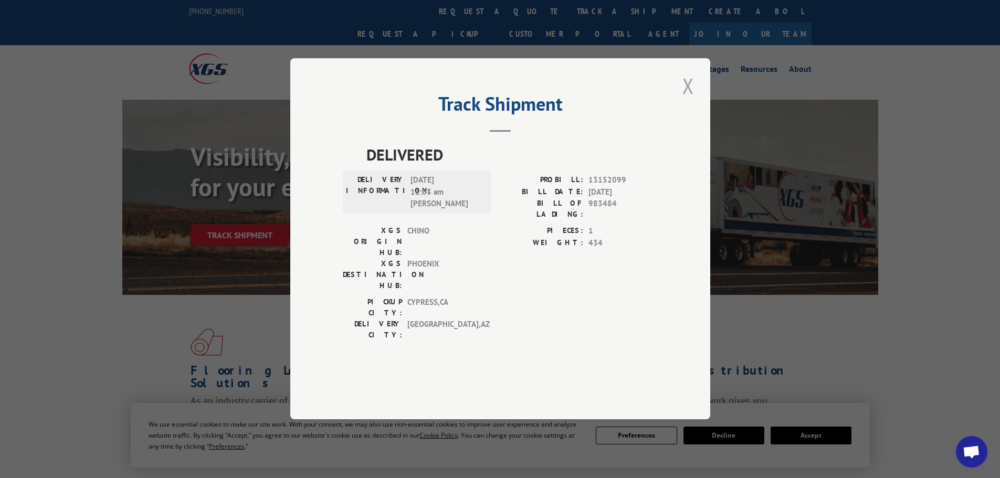
click at [685, 100] on button "Close modal" at bounding box center [688, 85] width 18 height 29
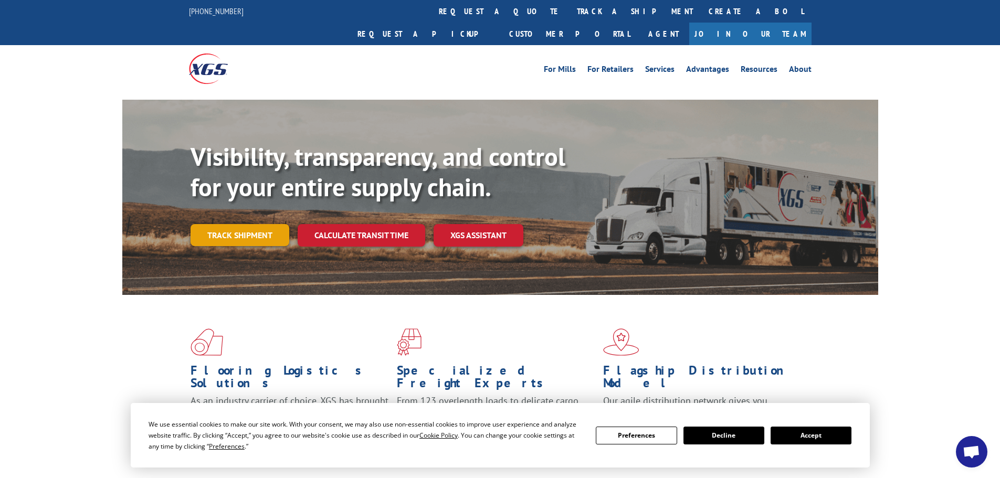
click at [226, 224] on link "Track shipment" at bounding box center [239, 235] width 99 height 22
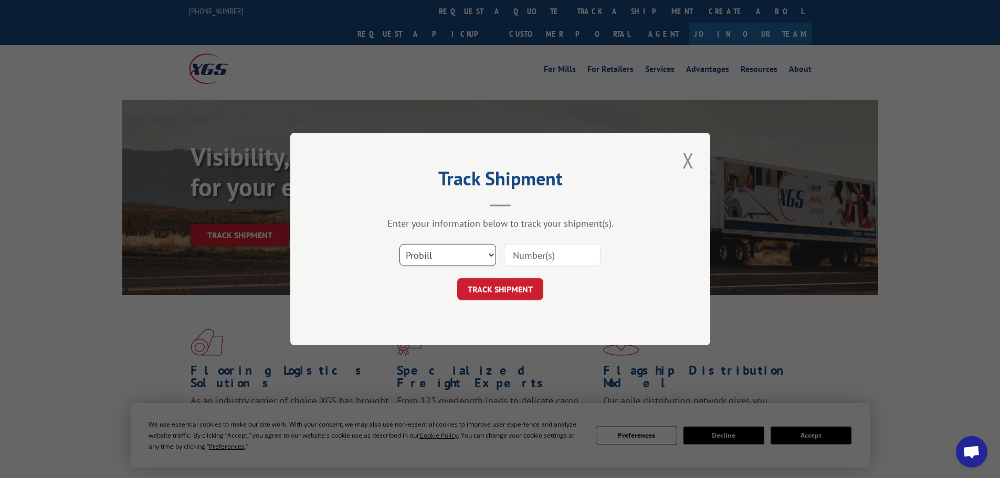
drag, startPoint x: 440, startPoint y: 258, endPoint x: 438, endPoint y: 266, distance: 7.8
click at [440, 260] on select "Select category... Probill BOL PO" at bounding box center [447, 255] width 97 height 22
select select "bol"
click at [399, 244] on select "Select category... Probill BOL PO" at bounding box center [447, 255] width 97 height 22
click at [565, 256] on input at bounding box center [552, 255] width 97 height 22
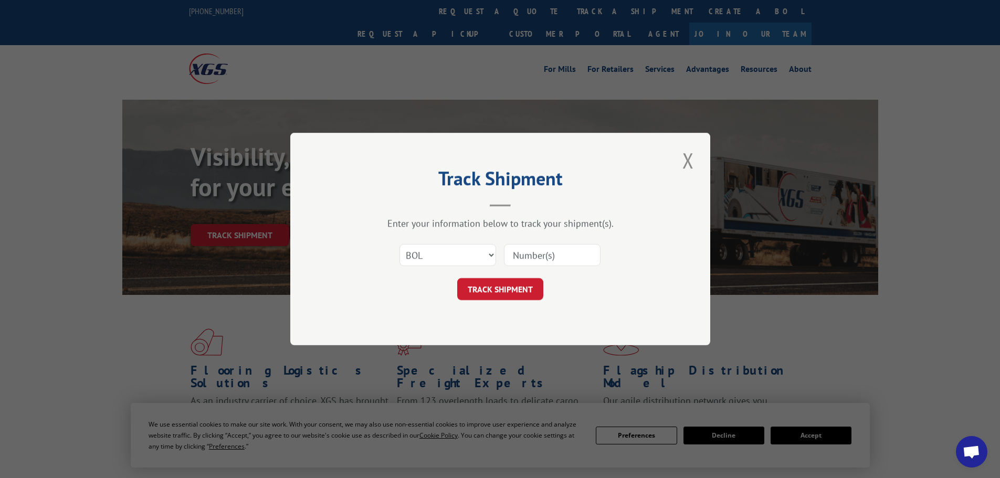
paste input "5953971"
type input "5953971"
click at [476, 288] on button "TRACK SHIPMENT" at bounding box center [500, 289] width 86 height 22
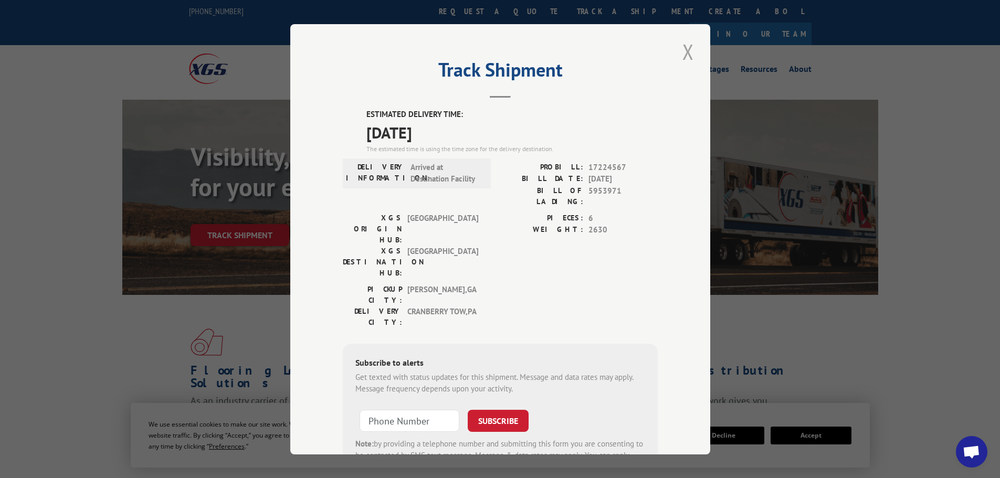
click at [679, 43] on button "Close modal" at bounding box center [688, 51] width 18 height 29
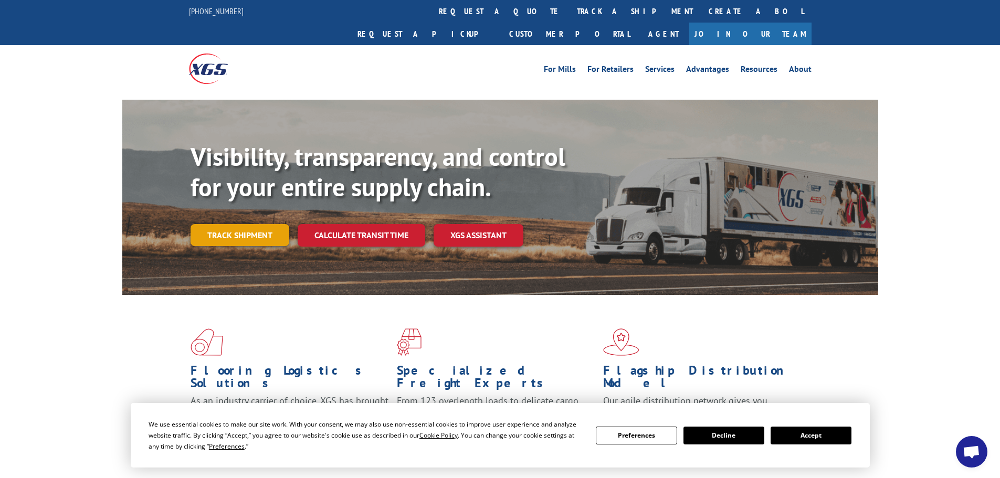
click at [256, 224] on link "Track shipment" at bounding box center [239, 235] width 99 height 22
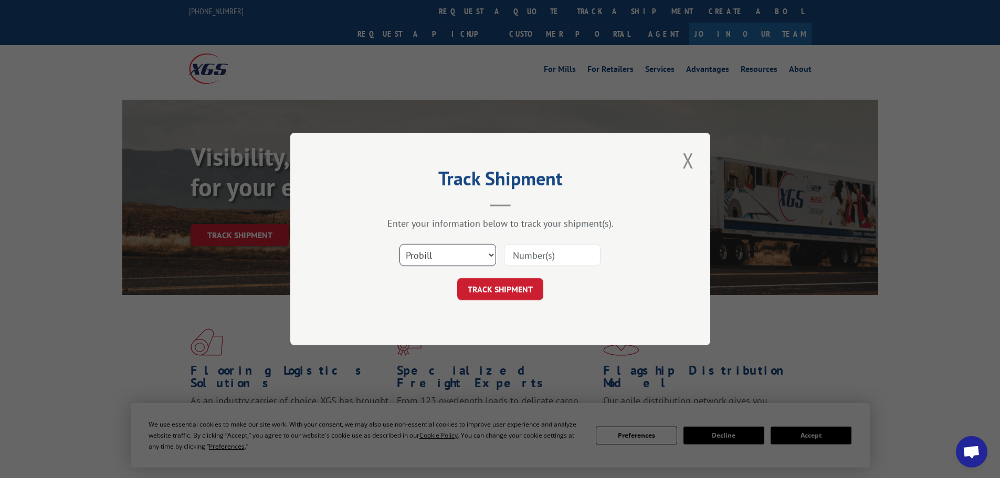
drag, startPoint x: 483, startPoint y: 255, endPoint x: 470, endPoint y: 260, distance: 14.3
click at [477, 257] on select "Select category... Probill BOL PO" at bounding box center [447, 255] width 97 height 22
select select "bol"
click at [399, 244] on select "Select category... Probill BOL PO" at bounding box center [447, 255] width 97 height 22
click at [523, 248] on input at bounding box center [552, 255] width 97 height 22
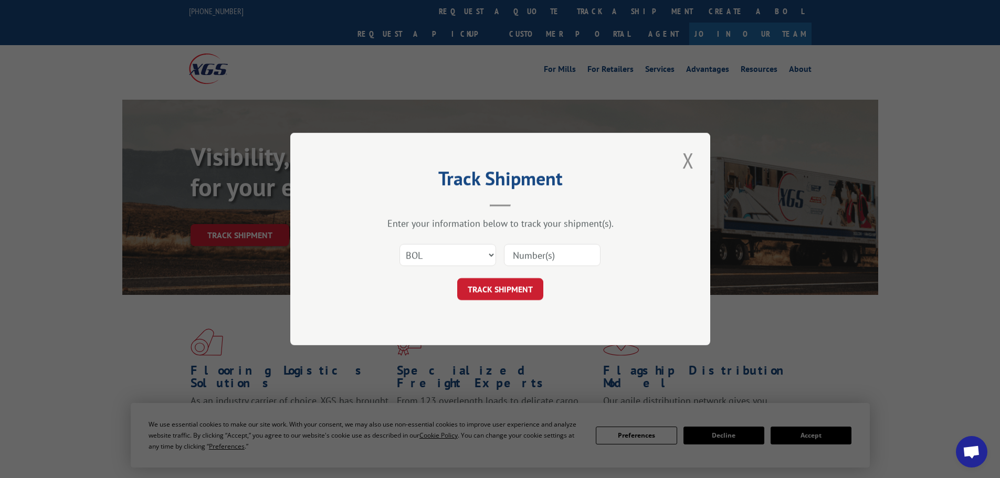
paste input "1014074"
drag, startPoint x: 541, startPoint y: 256, endPoint x: 489, endPoint y: 260, distance: 52.1
click at [491, 259] on div "Select category... Probill BOL PO 1014074" at bounding box center [500, 255] width 315 height 35
paste input "5952022"
type input "5952022"
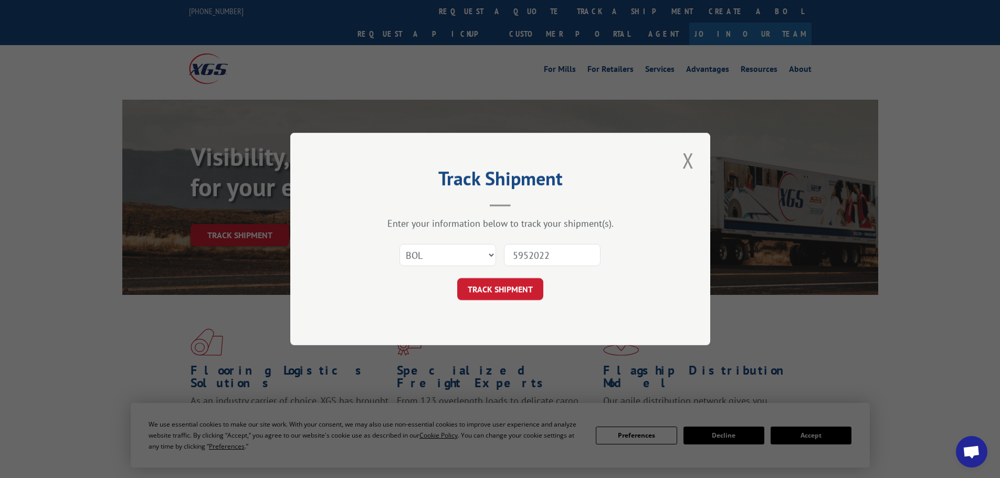
click at [502, 288] on button "TRACK SHIPMENT" at bounding box center [500, 289] width 86 height 22
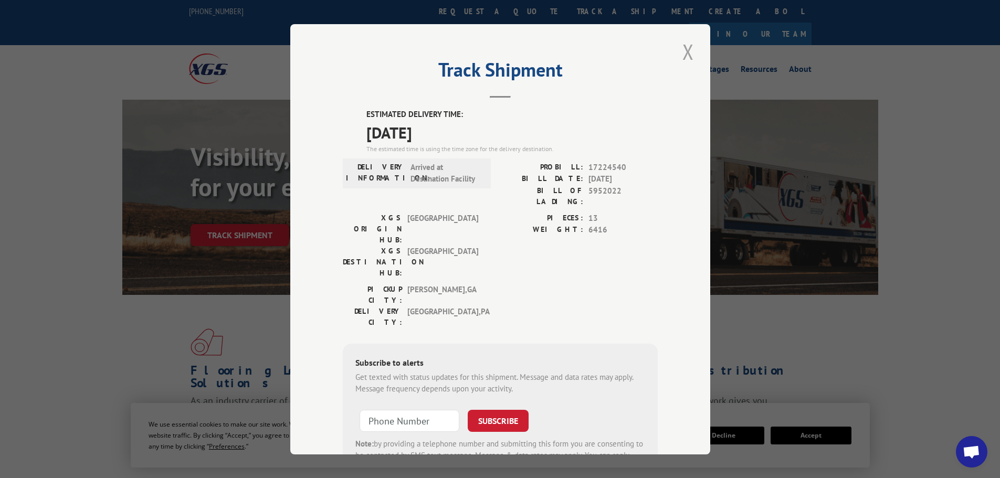
click at [690, 49] on button "Close modal" at bounding box center [688, 51] width 18 height 29
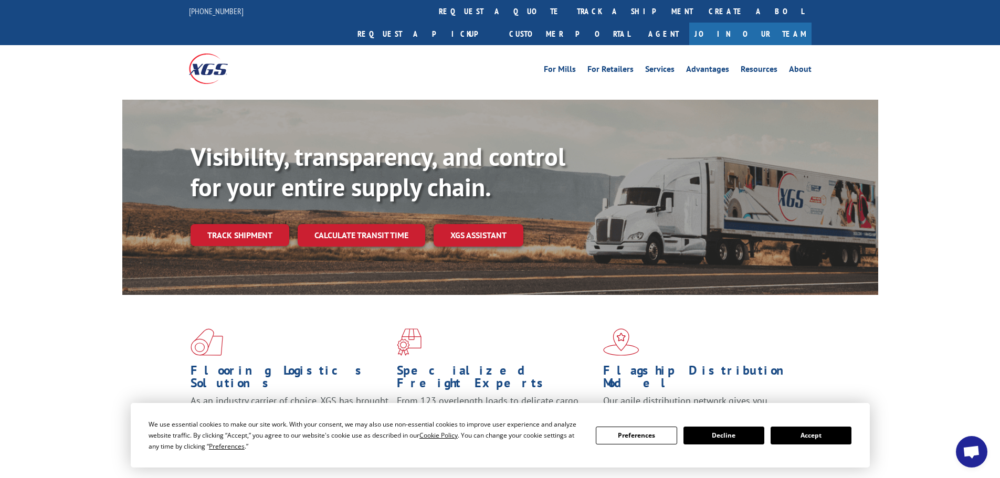
click at [260, 224] on link "Track shipment" at bounding box center [239, 235] width 99 height 22
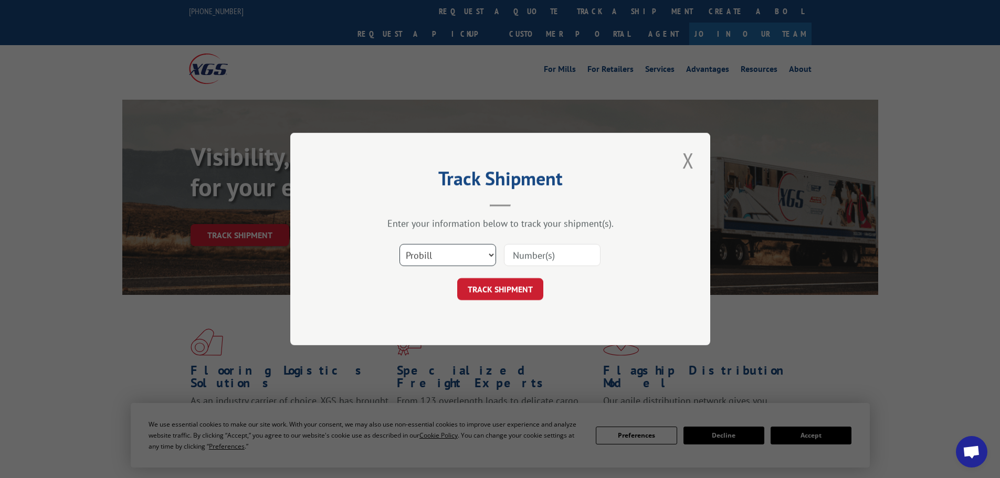
click at [420, 255] on select "Select category... Probill BOL PO" at bounding box center [447, 255] width 97 height 22
select select "bol"
click at [399, 244] on select "Select category... Probill BOL PO" at bounding box center [447, 255] width 97 height 22
click at [537, 263] on input at bounding box center [552, 255] width 97 height 22
paste input "425292"
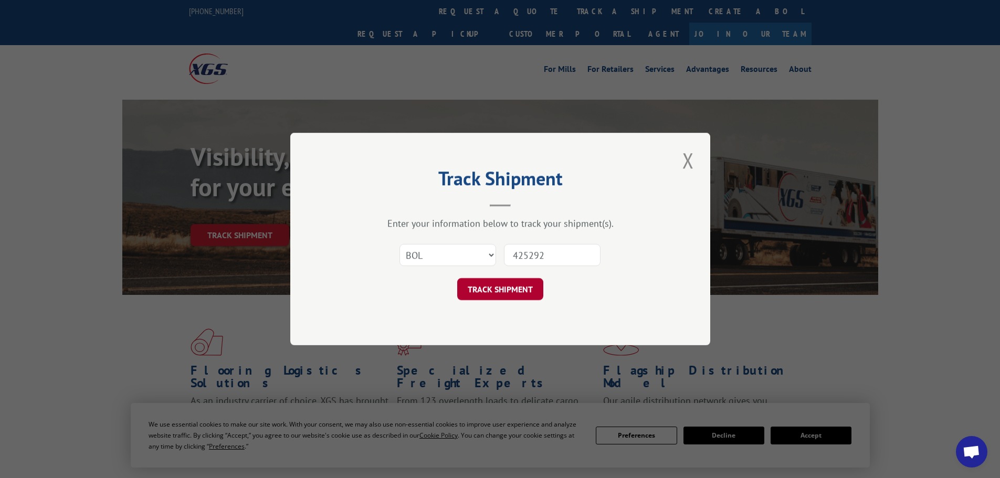
type input "425292"
click at [503, 288] on button "TRACK SHIPMENT" at bounding box center [500, 289] width 86 height 22
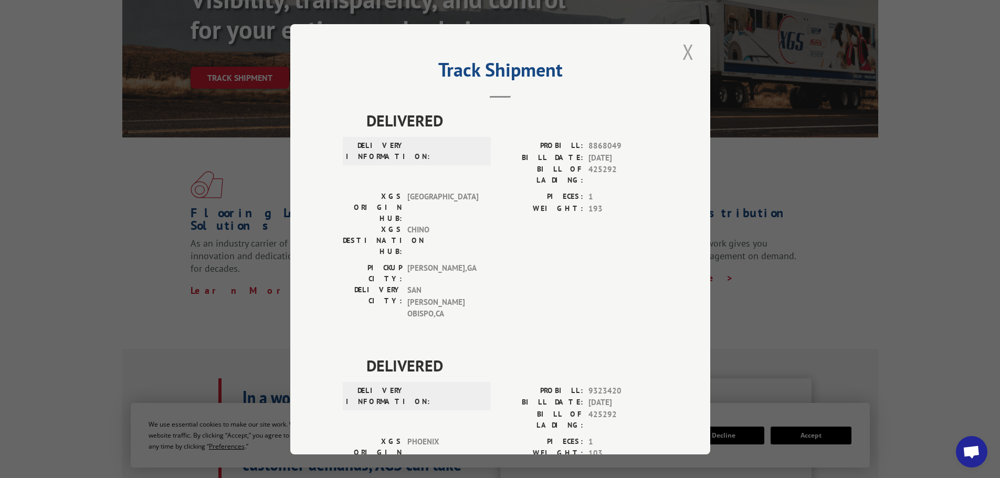
click at [680, 55] on button "Close modal" at bounding box center [688, 51] width 18 height 29
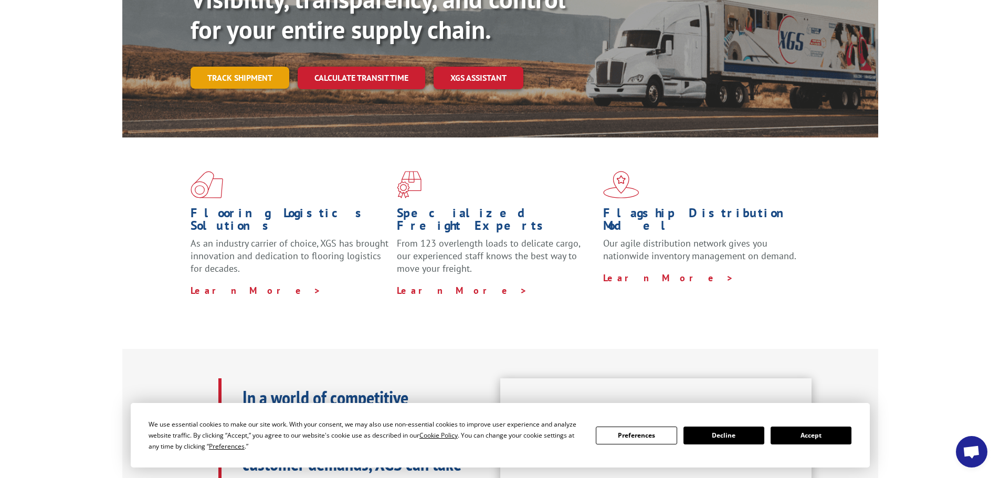
click at [254, 67] on link "Track shipment" at bounding box center [239, 78] width 99 height 22
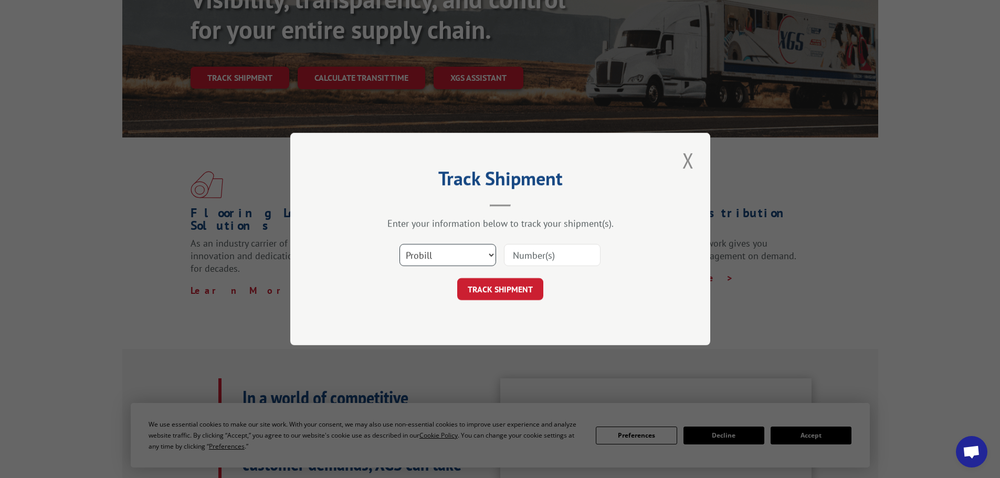
click at [451, 256] on select "Select category... Probill BOL PO" at bounding box center [447, 255] width 97 height 22
select select "bol"
click at [399, 244] on select "Select category... Probill BOL PO" at bounding box center [447, 255] width 97 height 22
click at [523, 263] on input at bounding box center [552, 255] width 97 height 22
paste input "5954455"
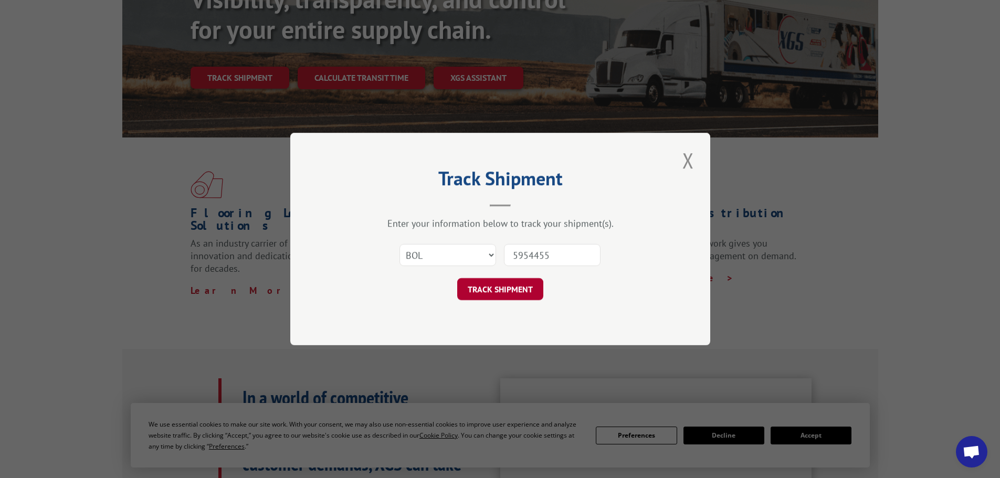
type input "5954455"
click at [510, 285] on button "TRACK SHIPMENT" at bounding box center [500, 289] width 86 height 22
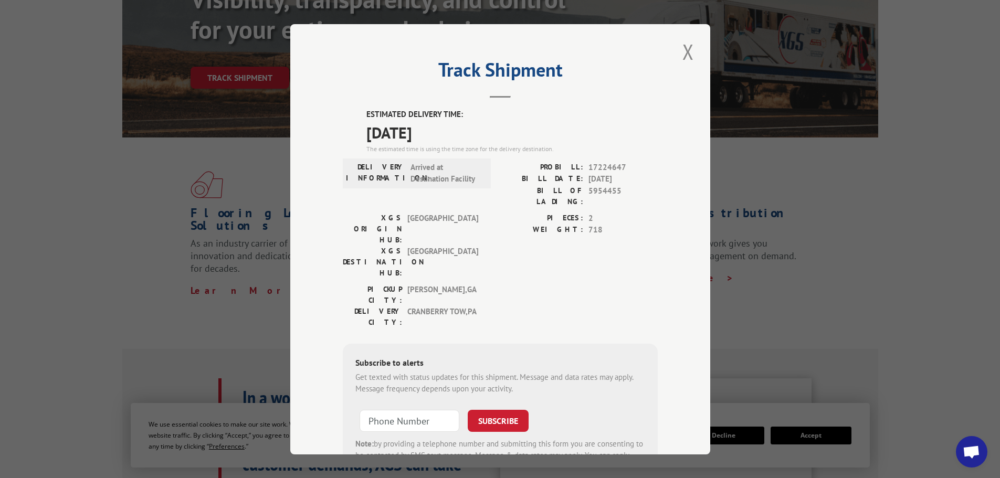
drag, startPoint x: 684, startPoint y: 51, endPoint x: 670, endPoint y: 65, distance: 20.1
click at [681, 55] on button "Close modal" at bounding box center [688, 51] width 18 height 29
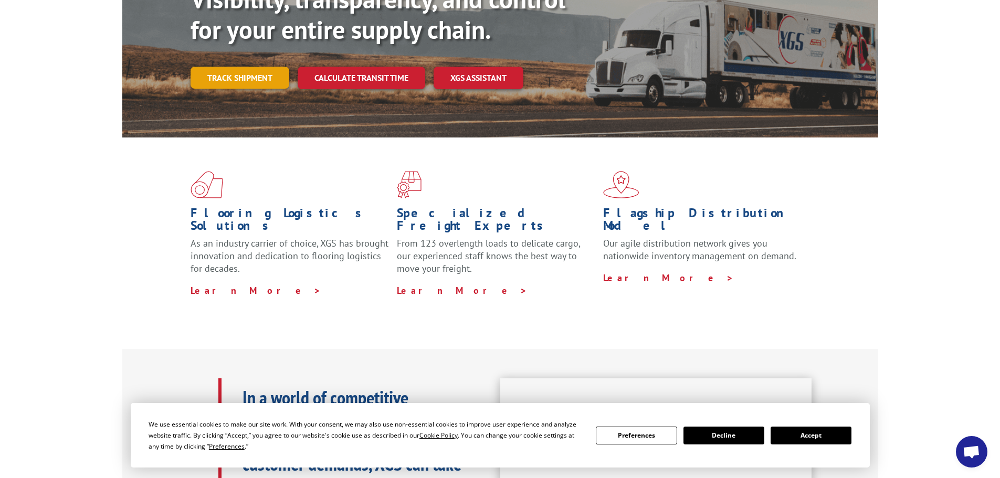
click at [257, 67] on link "Track shipment" at bounding box center [239, 78] width 99 height 22
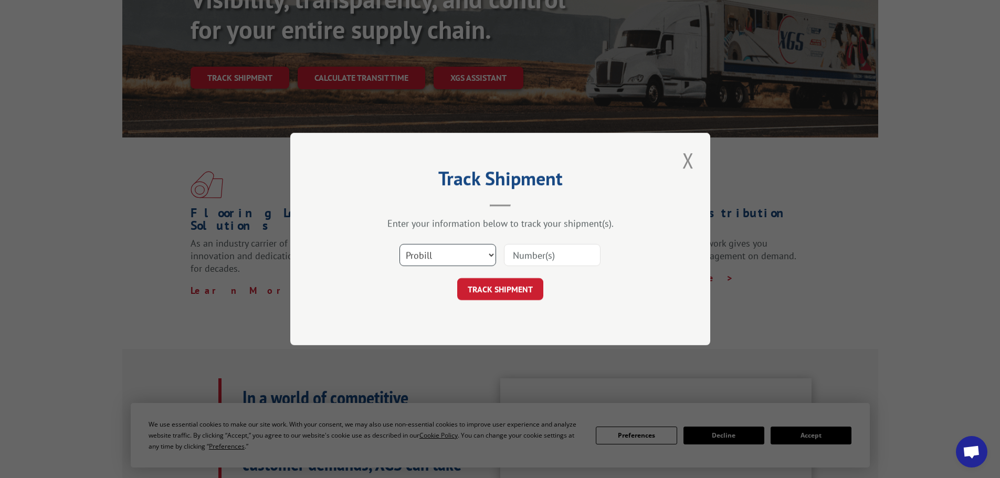
drag, startPoint x: 431, startPoint y: 251, endPoint x: 433, endPoint y: 259, distance: 8.1
click at [432, 252] on select "Select category... Probill BOL PO" at bounding box center [447, 255] width 97 height 22
select select "bol"
click at [399, 244] on select "Select category... Probill BOL PO" at bounding box center [447, 255] width 97 height 22
click at [534, 255] on input at bounding box center [552, 255] width 97 height 22
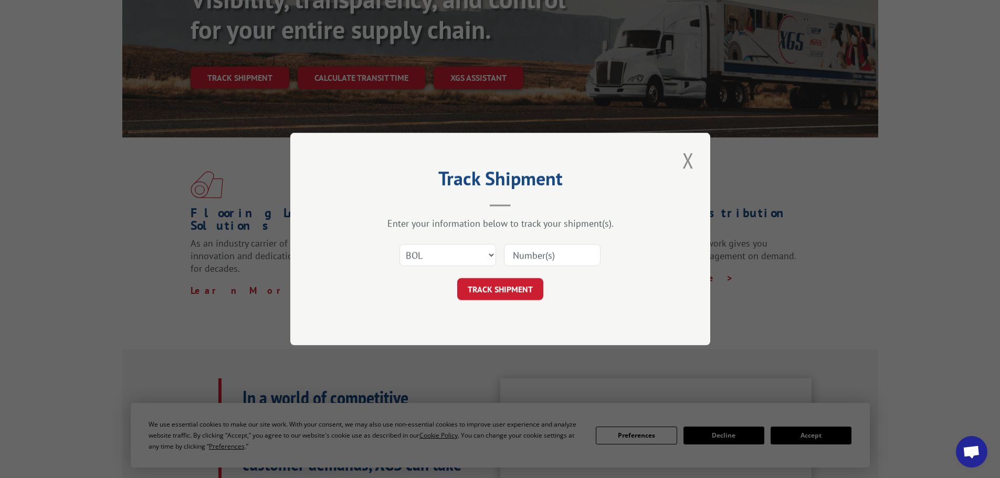
paste input "4893340"
type input "4893340"
click button "TRACK SHIPMENT" at bounding box center [500, 289] width 86 height 22
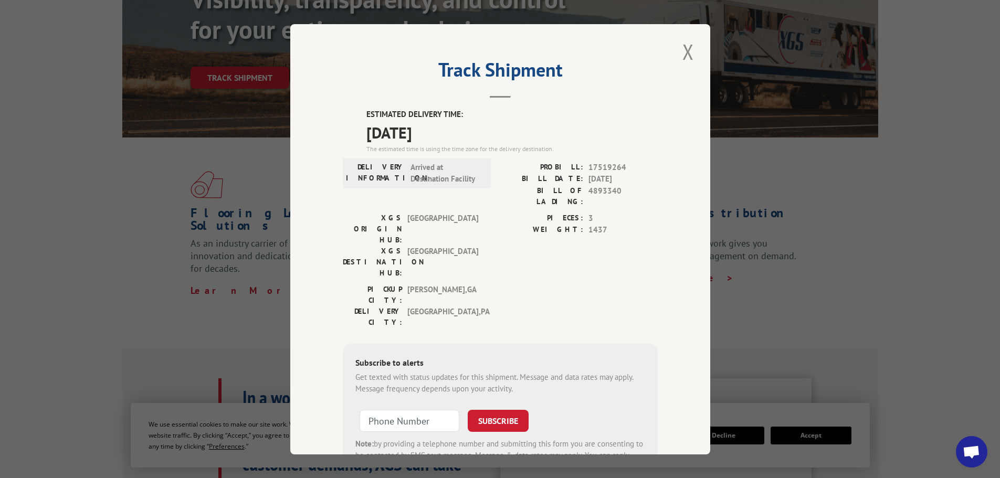
click at [681, 57] on button "Close modal" at bounding box center [688, 51] width 18 height 29
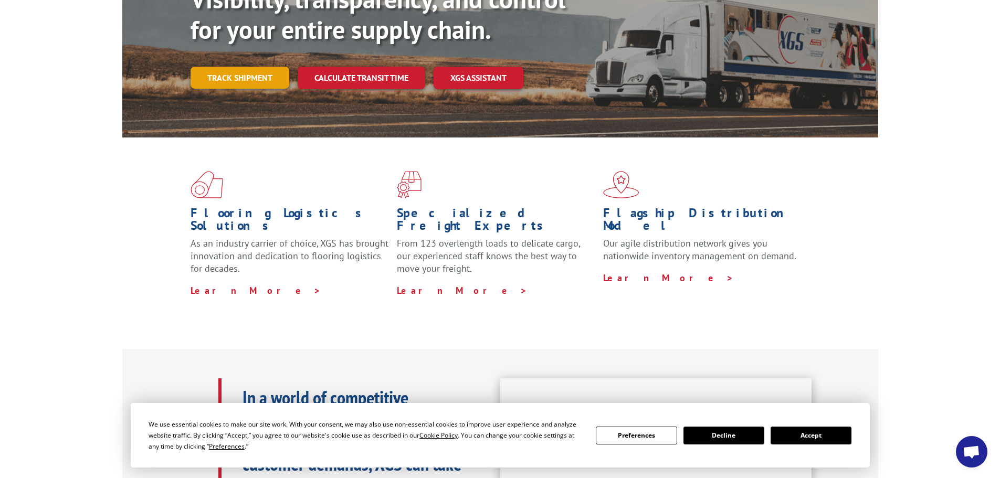
click at [244, 67] on link "Track shipment" at bounding box center [239, 78] width 99 height 22
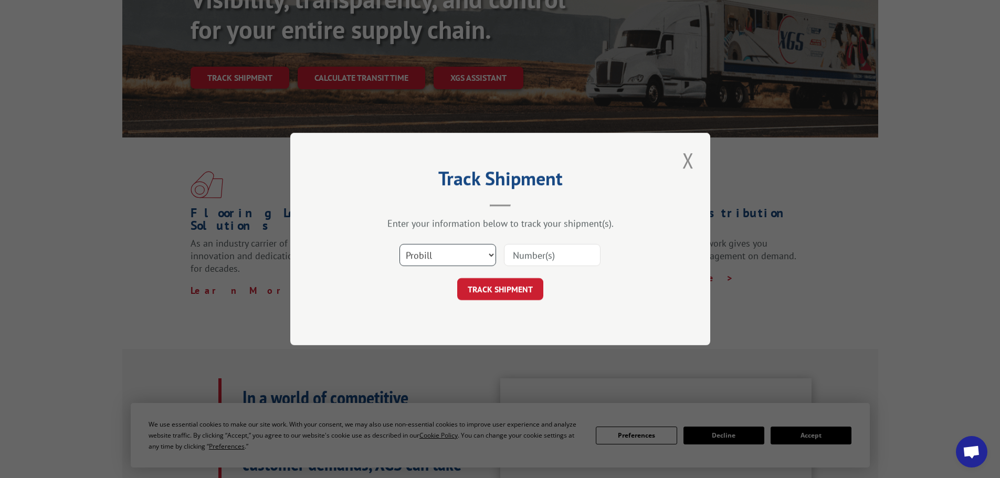
drag, startPoint x: 436, startPoint y: 251, endPoint x: 431, endPoint y: 256, distance: 5.9
click at [434, 252] on select "Select category... Probill BOL PO" at bounding box center [447, 255] width 97 height 22
select select "bol"
click at [399, 244] on select "Select category... Probill BOL PO" at bounding box center [447, 255] width 97 height 22
click at [526, 254] on input at bounding box center [552, 255] width 97 height 22
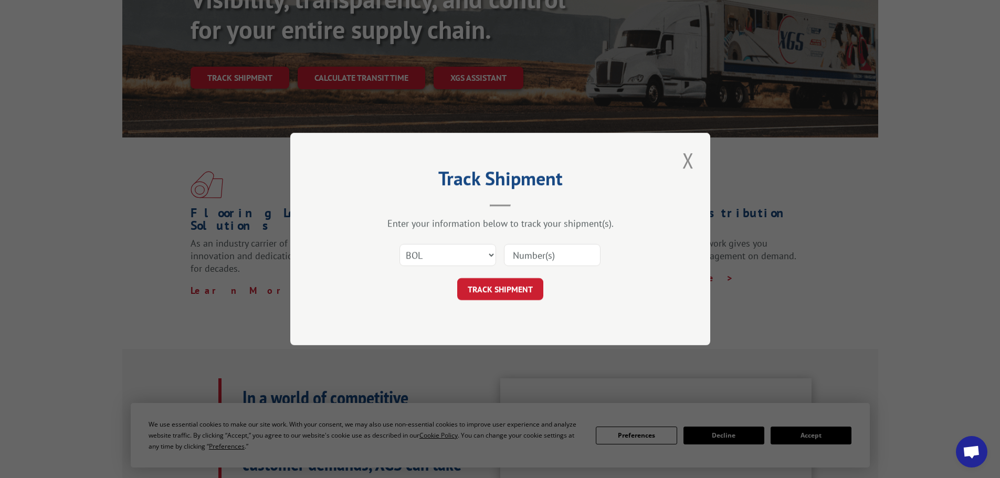
paste input "4879638"
type input "4879638"
click button "TRACK SHIPMENT" at bounding box center [500, 289] width 86 height 22
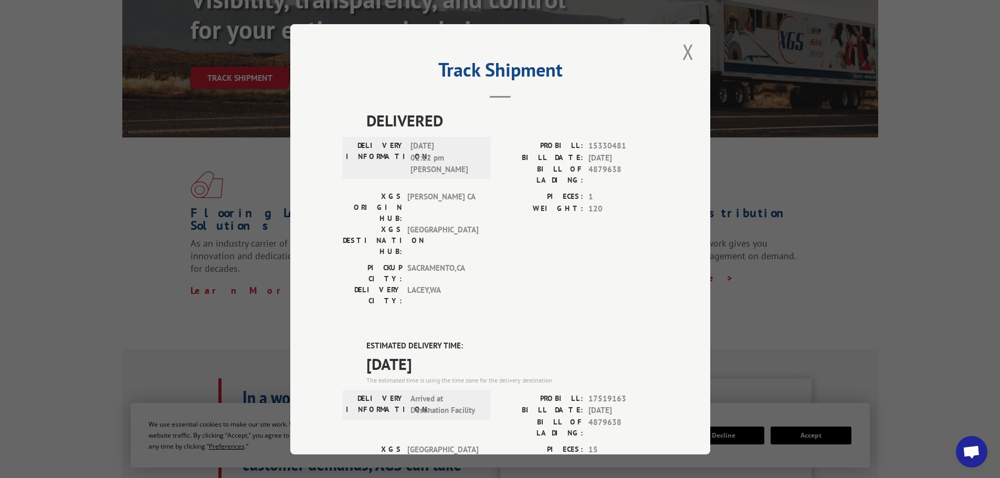
drag, startPoint x: 685, startPoint y: 55, endPoint x: 578, endPoint y: 20, distance: 112.0
click at [685, 55] on button "Close modal" at bounding box center [688, 51] width 18 height 29
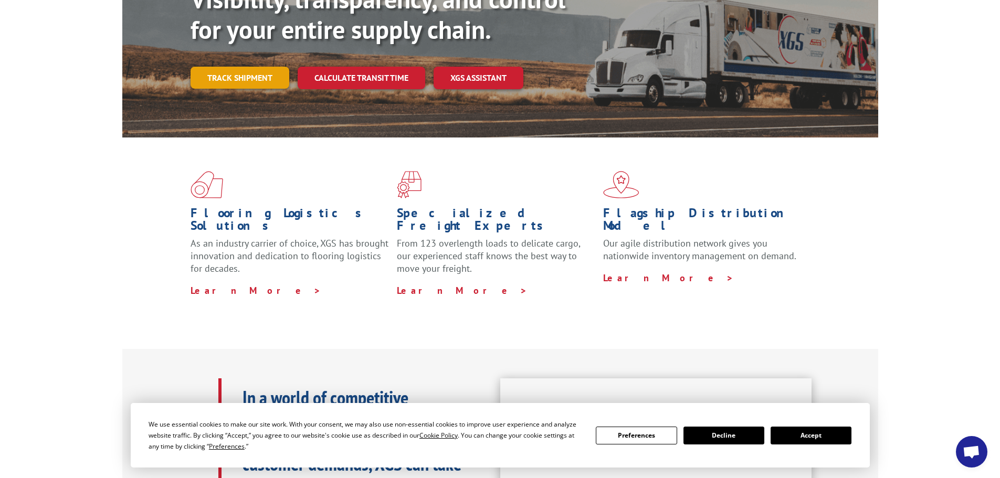
click at [226, 67] on link "Track shipment" at bounding box center [239, 78] width 99 height 22
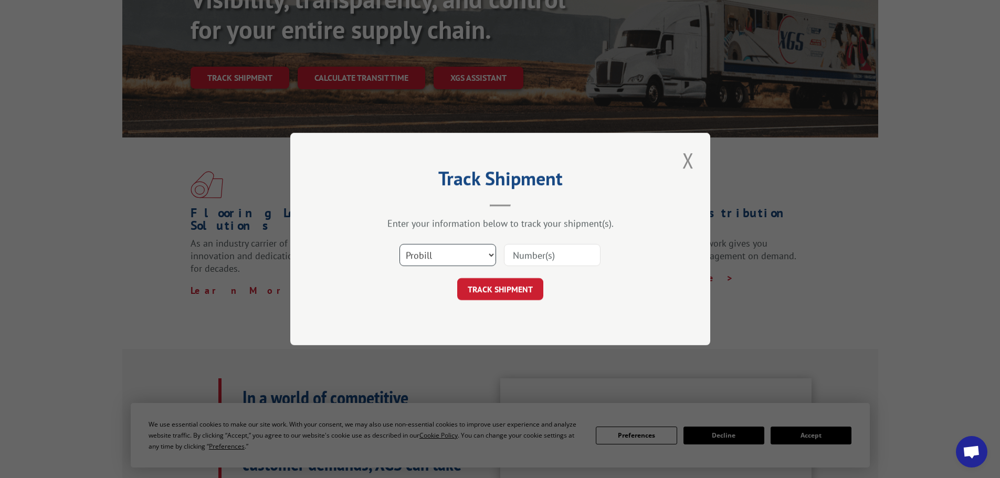
click at [416, 246] on select "Select category... Probill BOL PO" at bounding box center [447, 255] width 97 height 22
select select "bol"
click at [399, 244] on select "Select category... Probill BOL PO" at bounding box center [447, 255] width 97 height 22
click at [548, 257] on input at bounding box center [552, 255] width 97 height 22
paste input "425185"
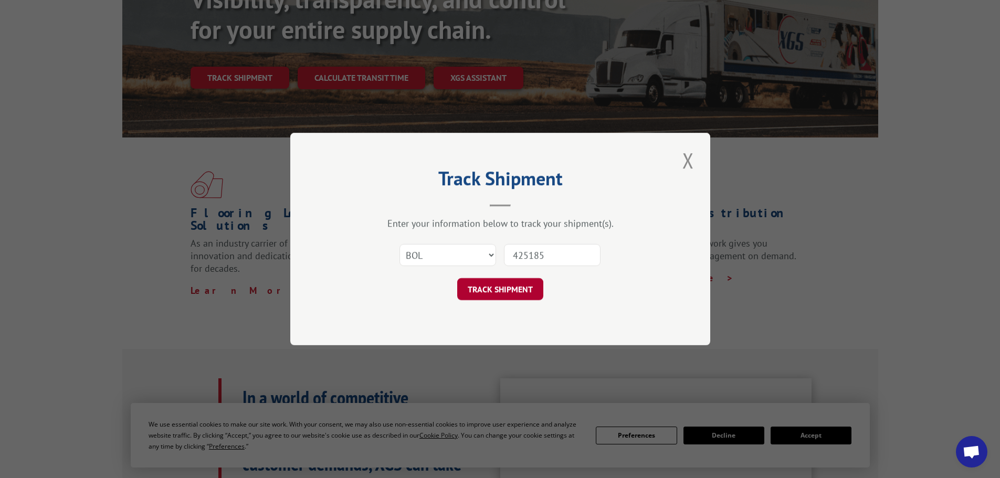
type input "425185"
click at [501, 292] on button "TRACK SHIPMENT" at bounding box center [500, 289] width 86 height 22
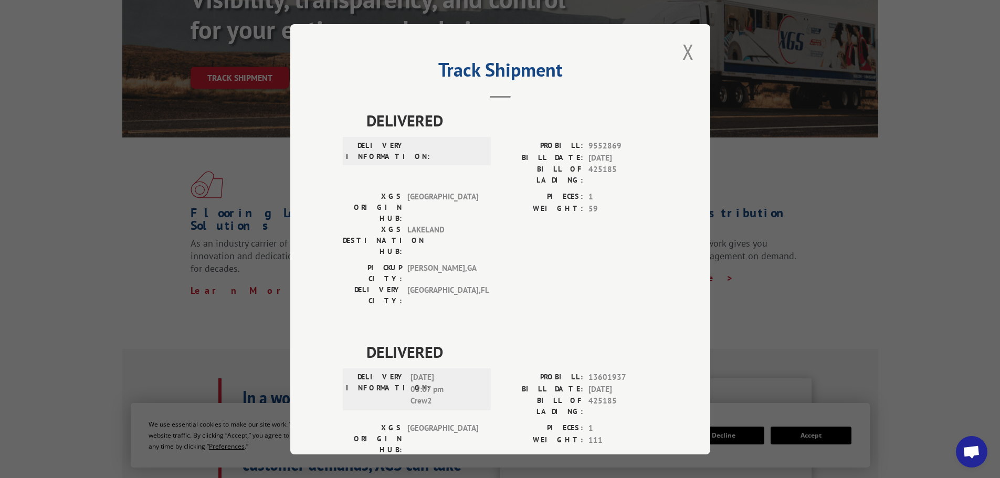
click at [683, 51] on button "Close modal" at bounding box center [688, 51] width 18 height 29
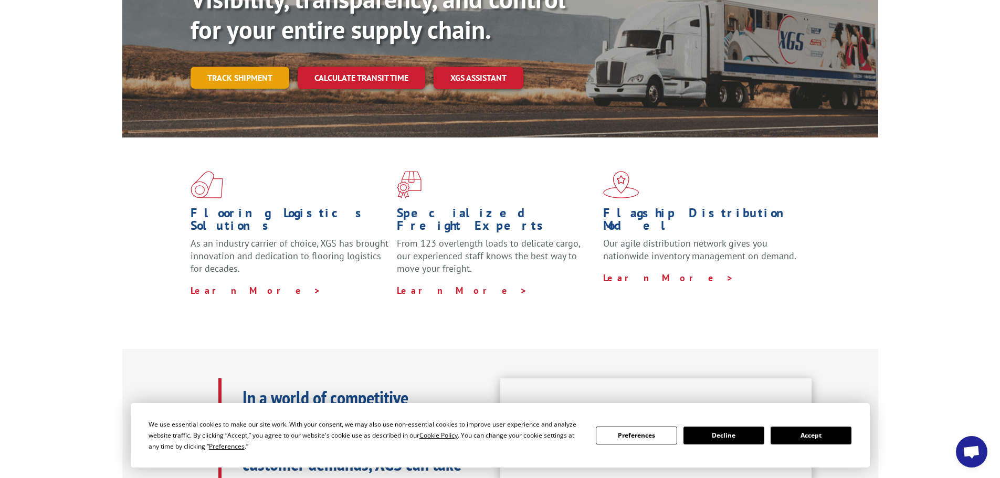
click at [223, 67] on link "Track shipment" at bounding box center [239, 78] width 99 height 22
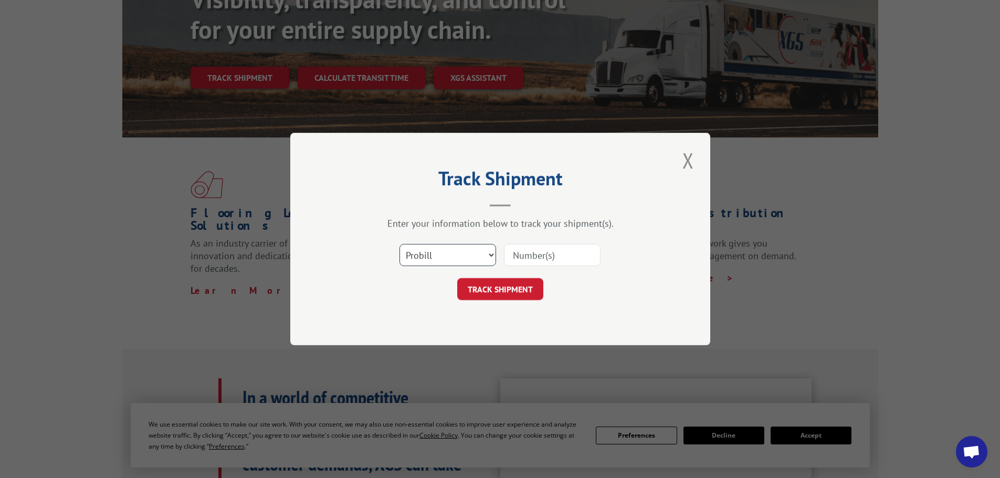
click at [422, 257] on select "Select category... Probill BOL PO" at bounding box center [447, 255] width 97 height 22
select select "bol"
click at [399, 244] on select "Select category... Probill BOL PO" at bounding box center [447, 255] width 97 height 22
click at [559, 254] on input at bounding box center [552, 255] width 97 height 22
paste input "4879638"
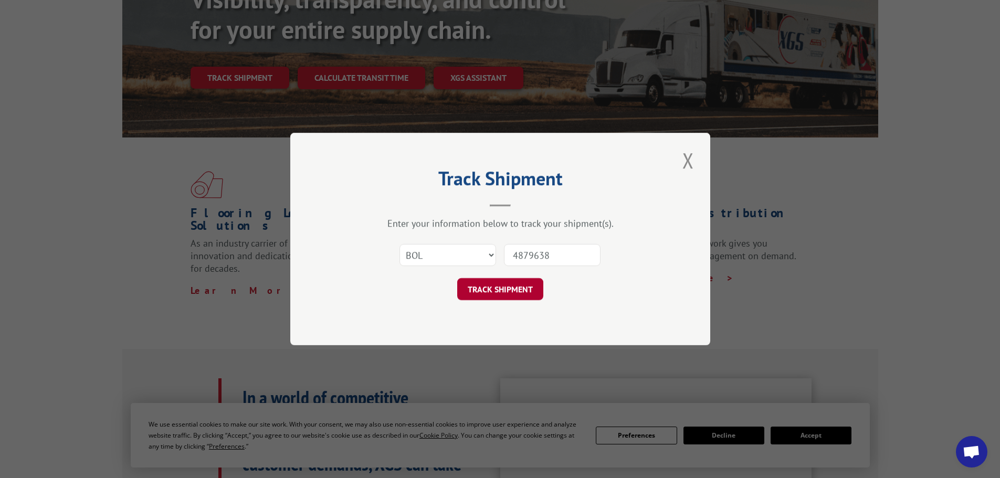
type input "4879638"
click at [489, 289] on button "TRACK SHIPMENT" at bounding box center [500, 289] width 86 height 22
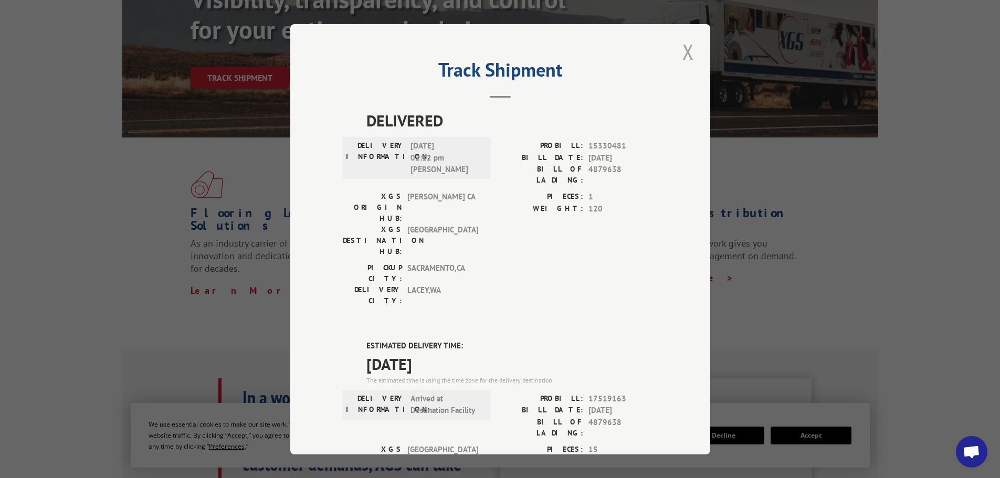
click at [679, 54] on button "Close modal" at bounding box center [688, 51] width 18 height 29
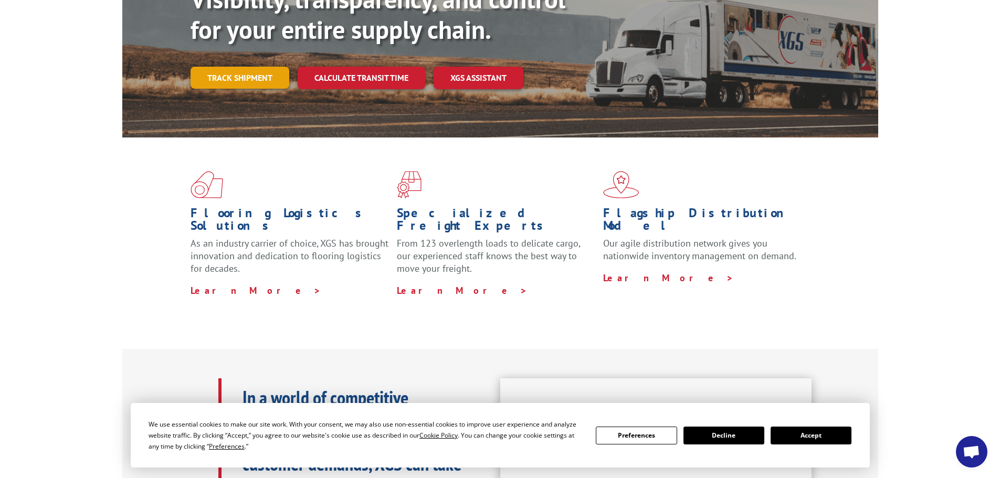
click at [239, 67] on link "Track shipment" at bounding box center [239, 78] width 99 height 22
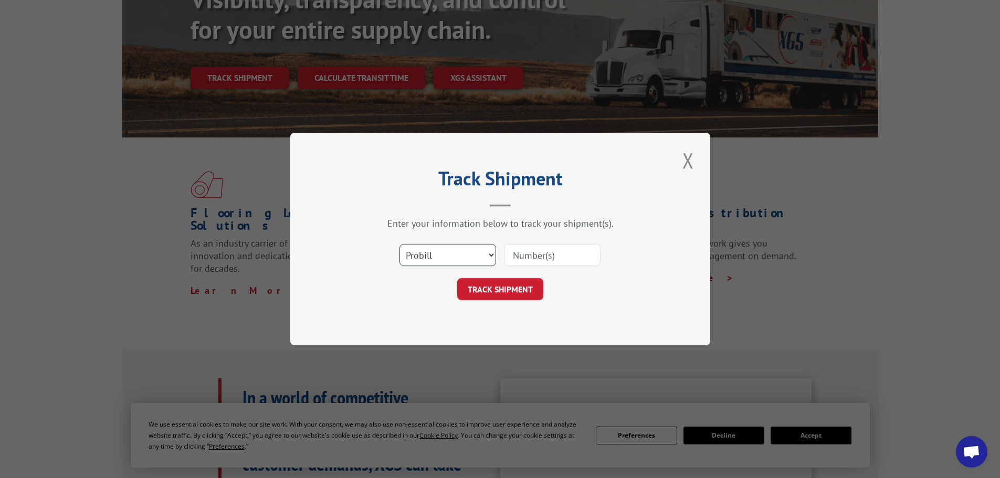
click at [458, 259] on select "Select category... Probill BOL PO" at bounding box center [447, 255] width 97 height 22
select select "bol"
click at [399, 244] on select "Select category... Probill BOL PO" at bounding box center [447, 255] width 97 height 22
click at [522, 251] on input at bounding box center [552, 255] width 97 height 22
paste input "4879638"
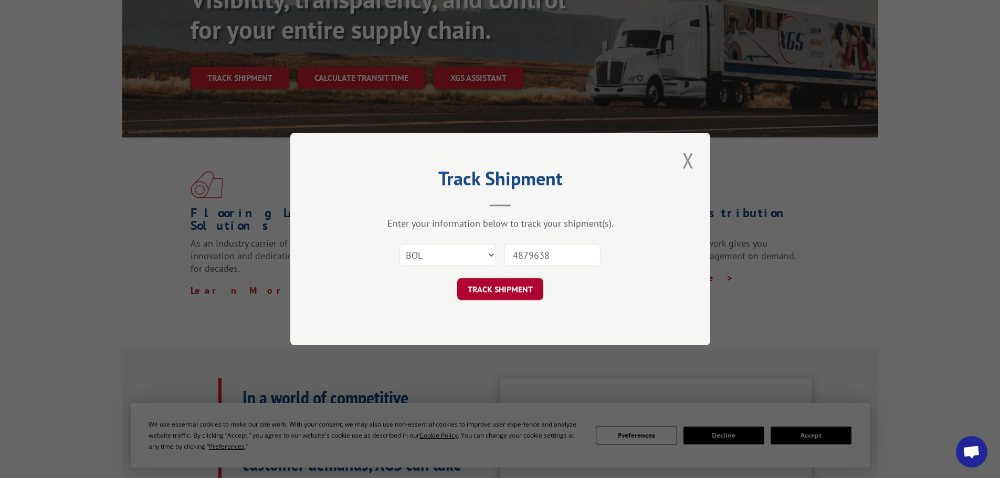
type input "4879638"
click at [507, 298] on button "TRACK SHIPMENT" at bounding box center [500, 289] width 86 height 22
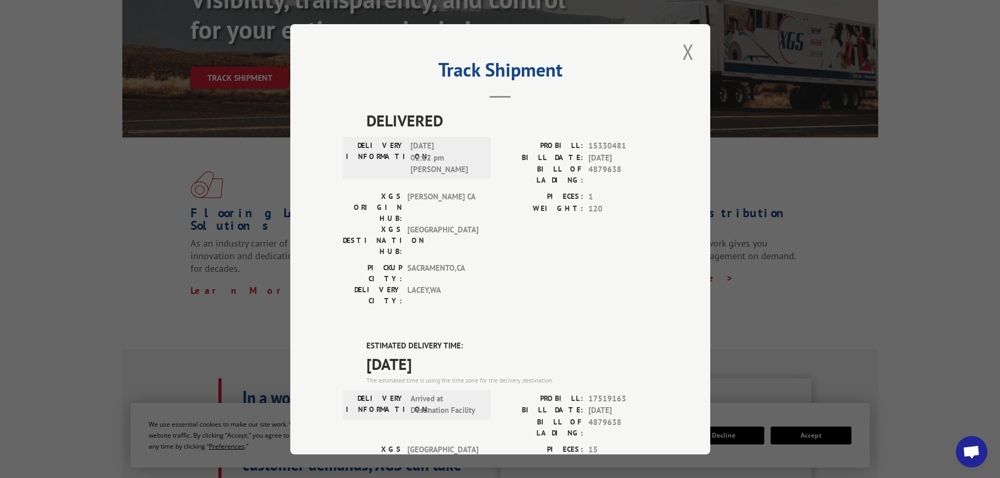
drag, startPoint x: 683, startPoint y: 55, endPoint x: 661, endPoint y: 55, distance: 22.0
click at [683, 55] on button "Close modal" at bounding box center [688, 51] width 18 height 29
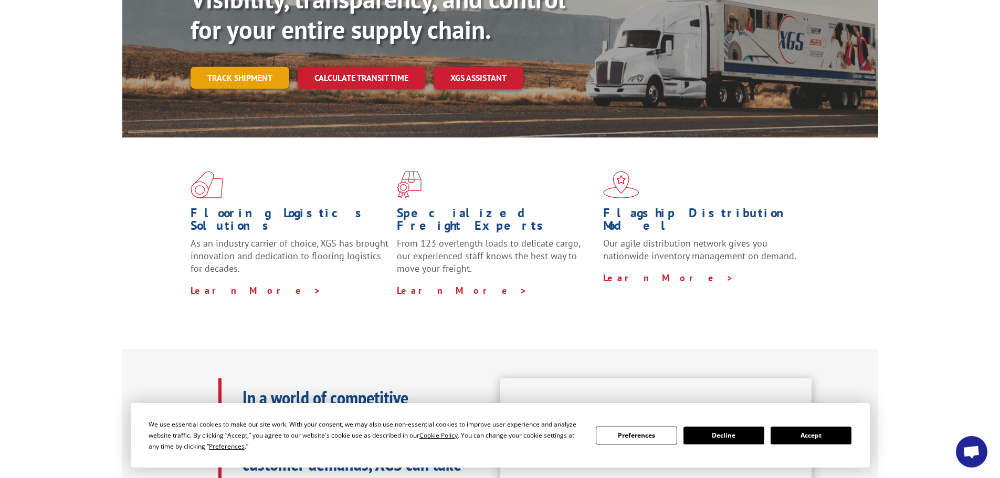
click at [224, 67] on link "Track shipment" at bounding box center [239, 78] width 99 height 22
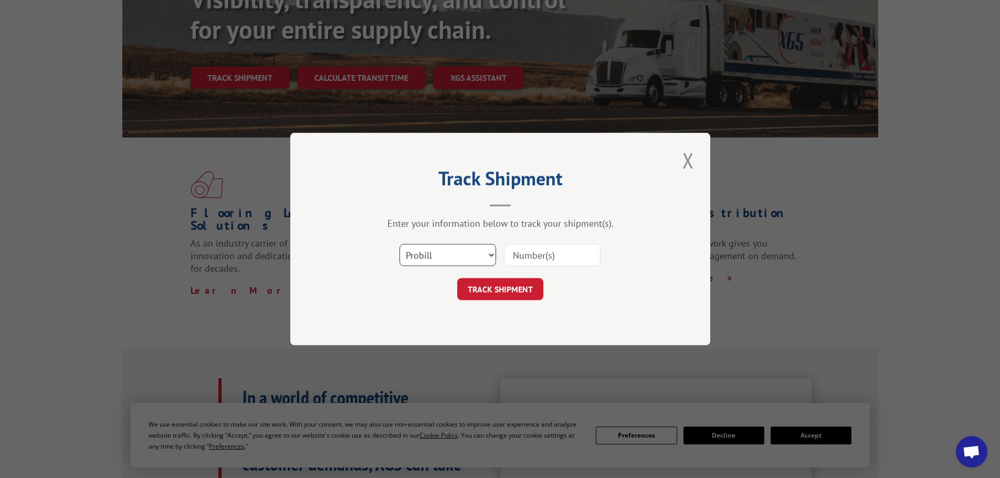
drag, startPoint x: 439, startPoint y: 260, endPoint x: 436, endPoint y: 266, distance: 6.3
click at [439, 260] on select "Select category... Probill BOL PO" at bounding box center [447, 255] width 97 height 22
select select "bol"
click at [399, 244] on select "Select category... Probill BOL PO" at bounding box center [447, 255] width 97 height 22
click at [527, 249] on input at bounding box center [552, 255] width 97 height 22
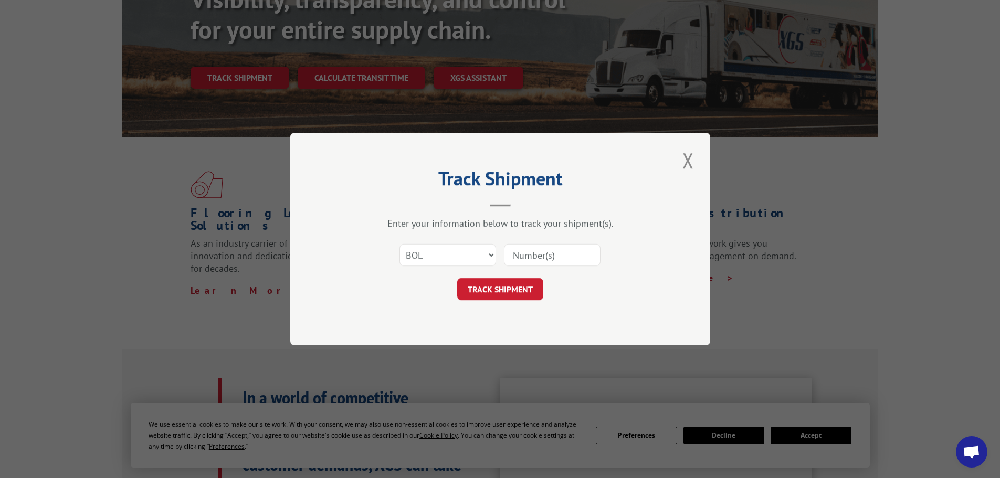
paste input "4879638"
type input "4879638"
click button "TRACK SHIPMENT" at bounding box center [500, 289] width 86 height 22
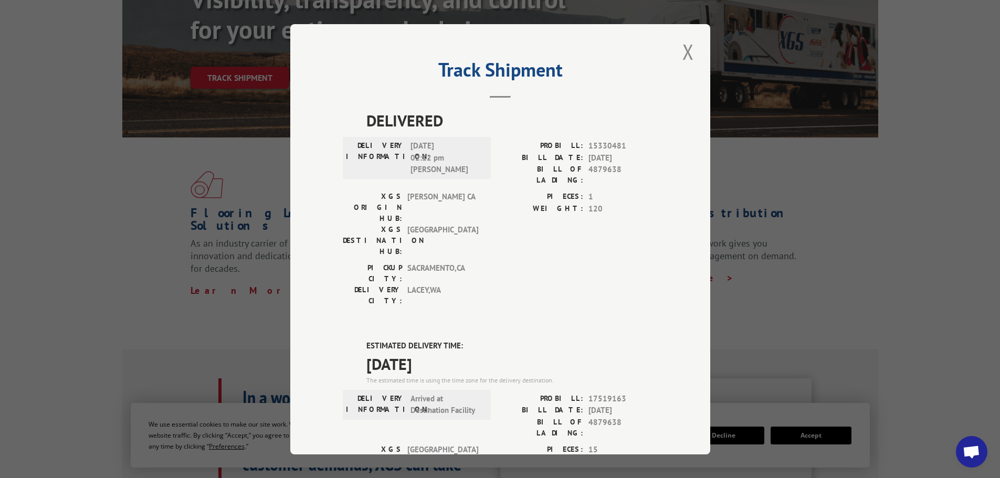
click at [670, 47] on div "Track Shipment DELIVERED DELIVERY INFORMATION: [DATE] 02:12 pm [PERSON_NAME] PR…" at bounding box center [500, 239] width 420 height 430
click at [683, 49] on button "Close modal" at bounding box center [688, 51] width 18 height 29
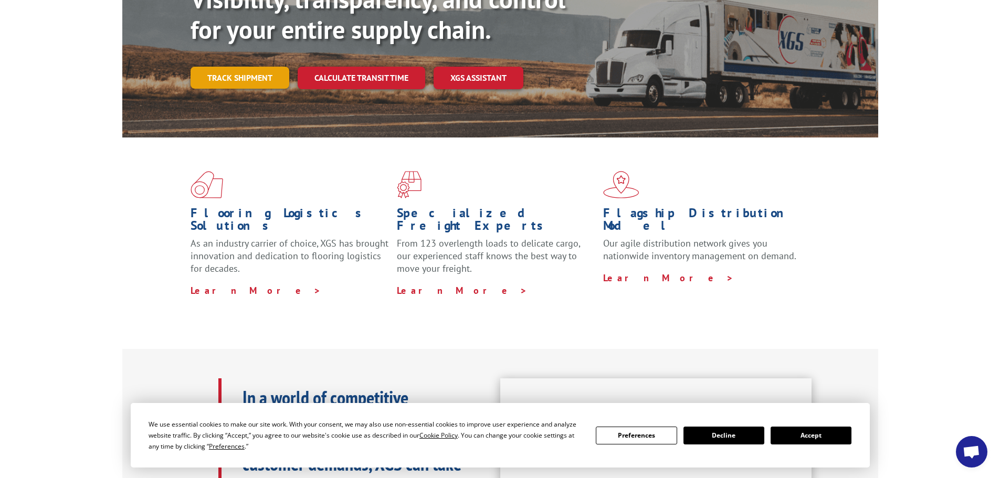
click at [236, 67] on link "Track shipment" at bounding box center [239, 78] width 99 height 22
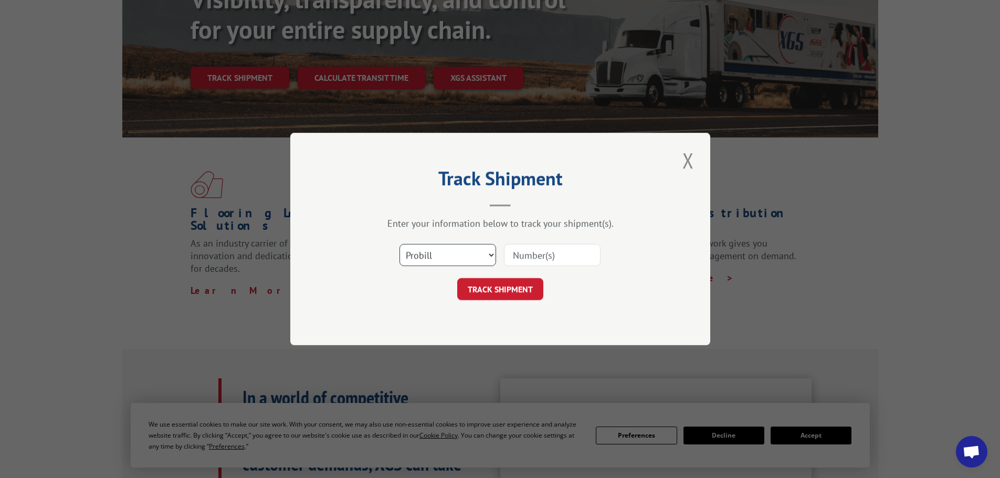
drag, startPoint x: 428, startPoint y: 256, endPoint x: 426, endPoint y: 263, distance: 7.6
click at [428, 257] on select "Select category... Probill BOL PO" at bounding box center [447, 255] width 97 height 22
select select "bol"
click at [399, 244] on select "Select category... Probill BOL PO" at bounding box center [447, 255] width 97 height 22
click at [539, 259] on input at bounding box center [552, 255] width 97 height 22
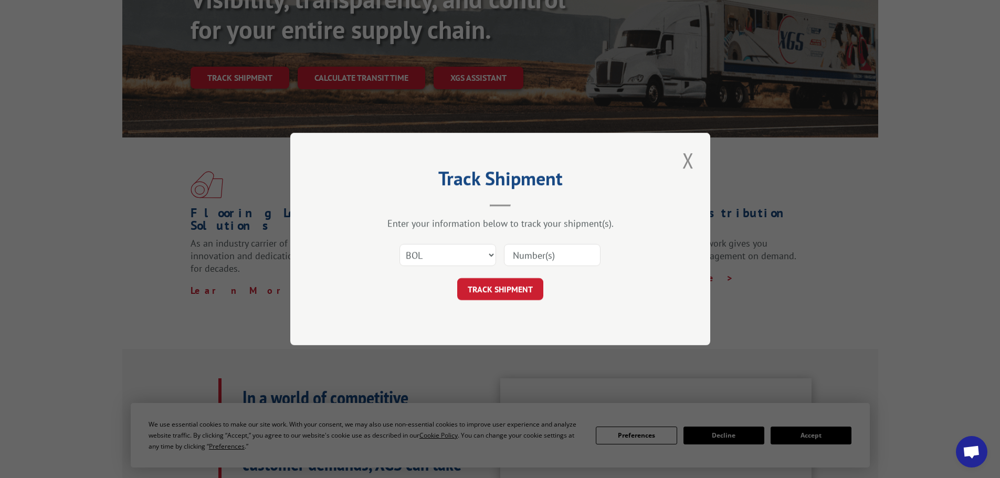
paste input "425185"
type input "425185"
click button "TRACK SHIPMENT" at bounding box center [500, 289] width 86 height 22
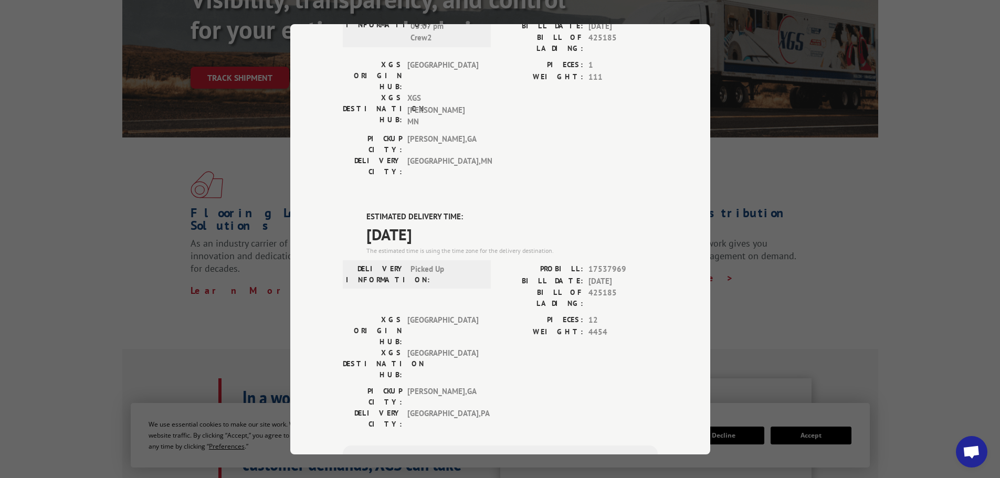
scroll to position [394, 0]
